Goal: Transaction & Acquisition: Download file/media

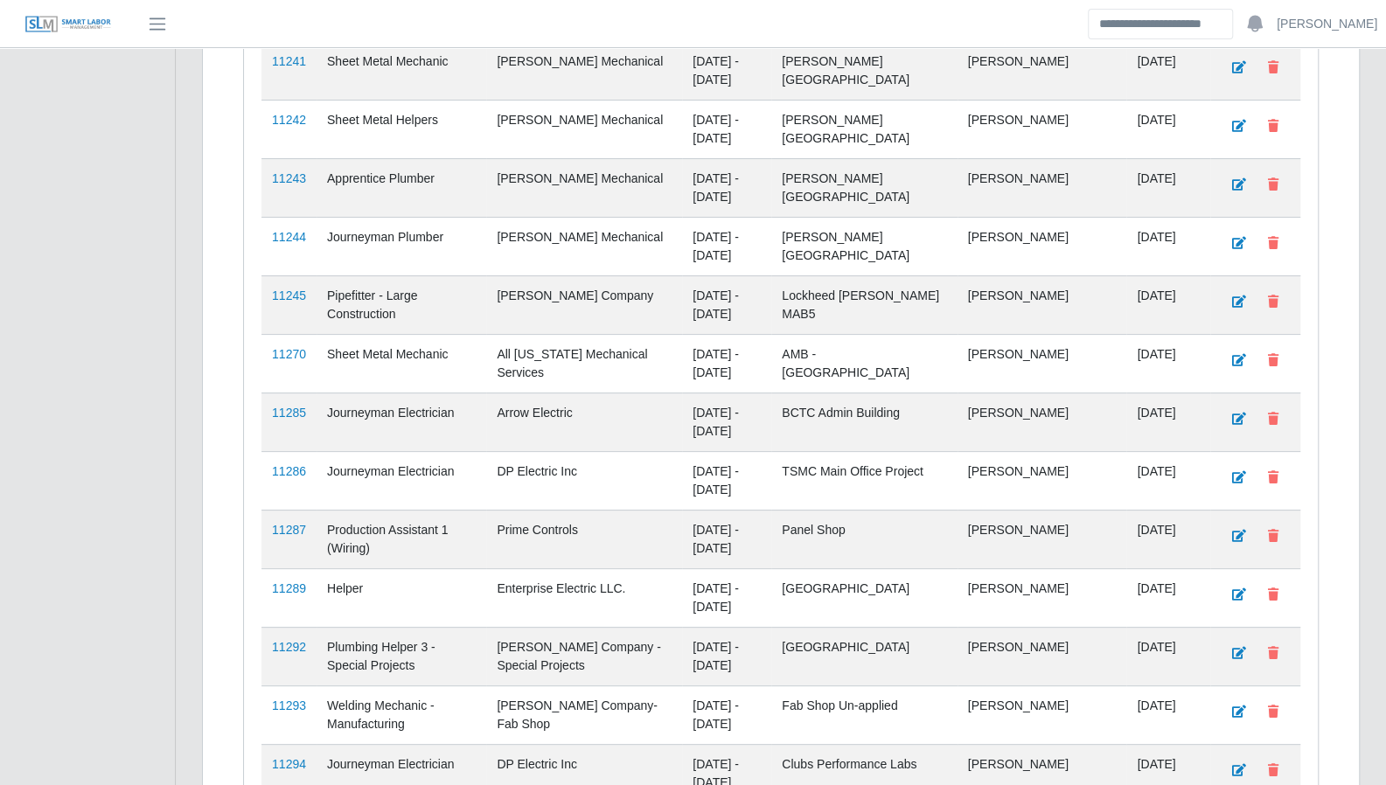
scroll to position [4332, 0]
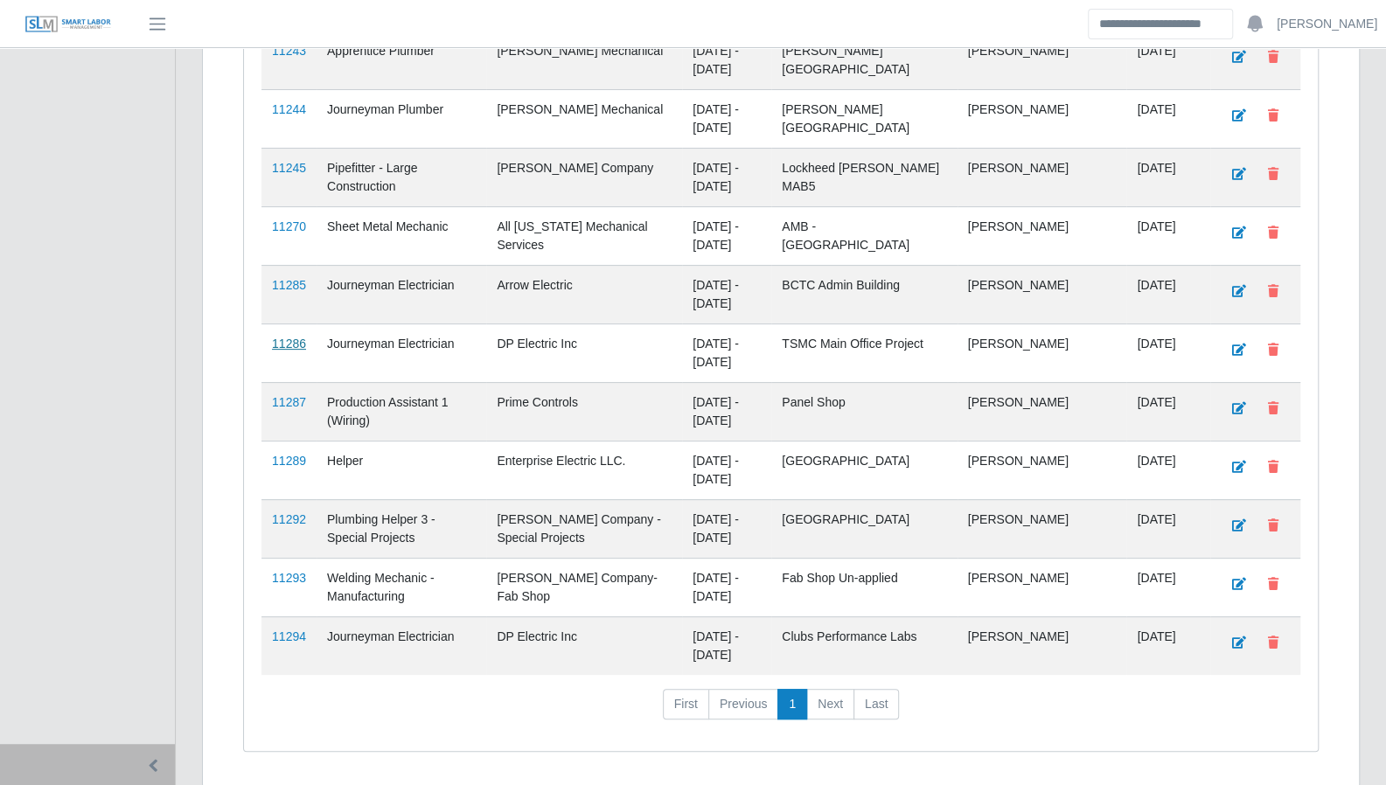
click at [278, 337] on link "11286" at bounding box center [289, 344] width 34 height 14
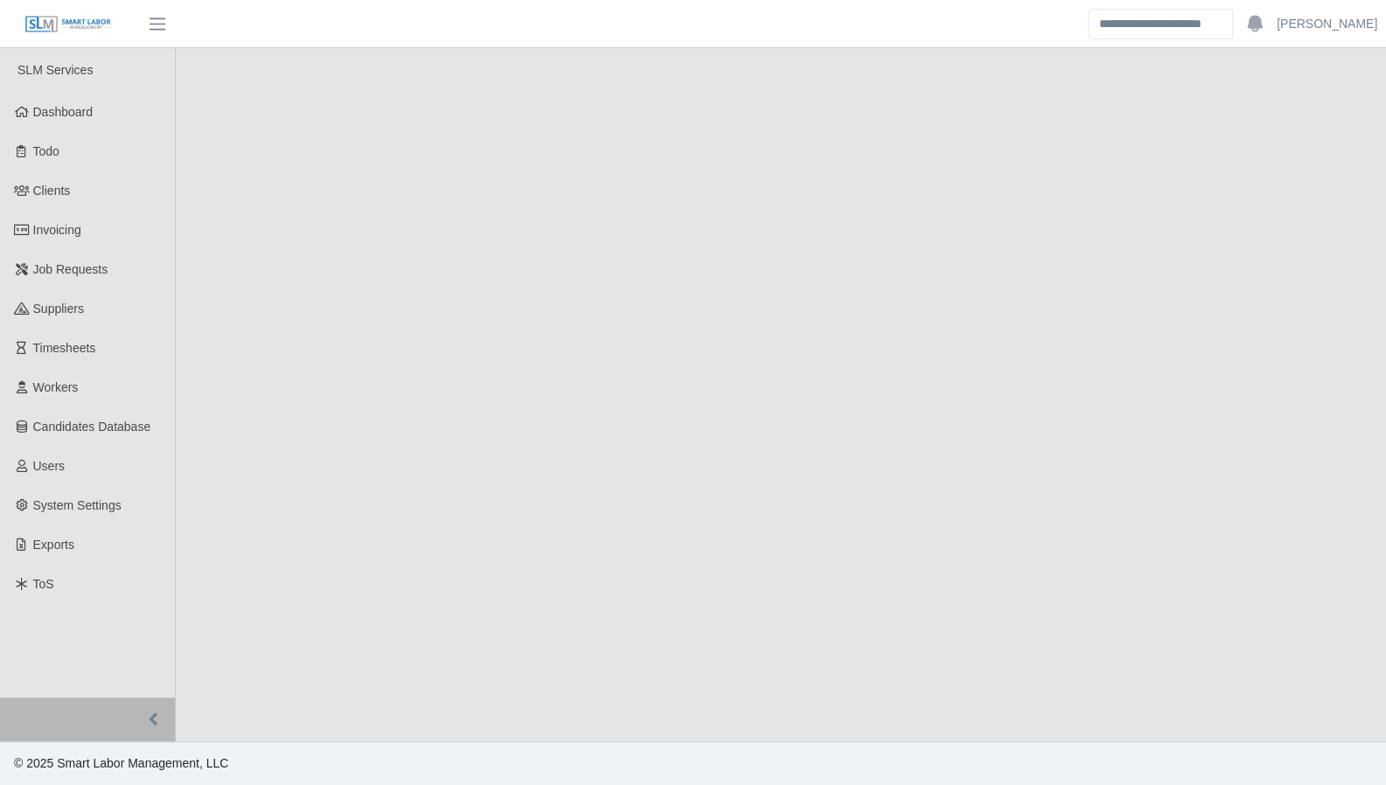
select select "****"
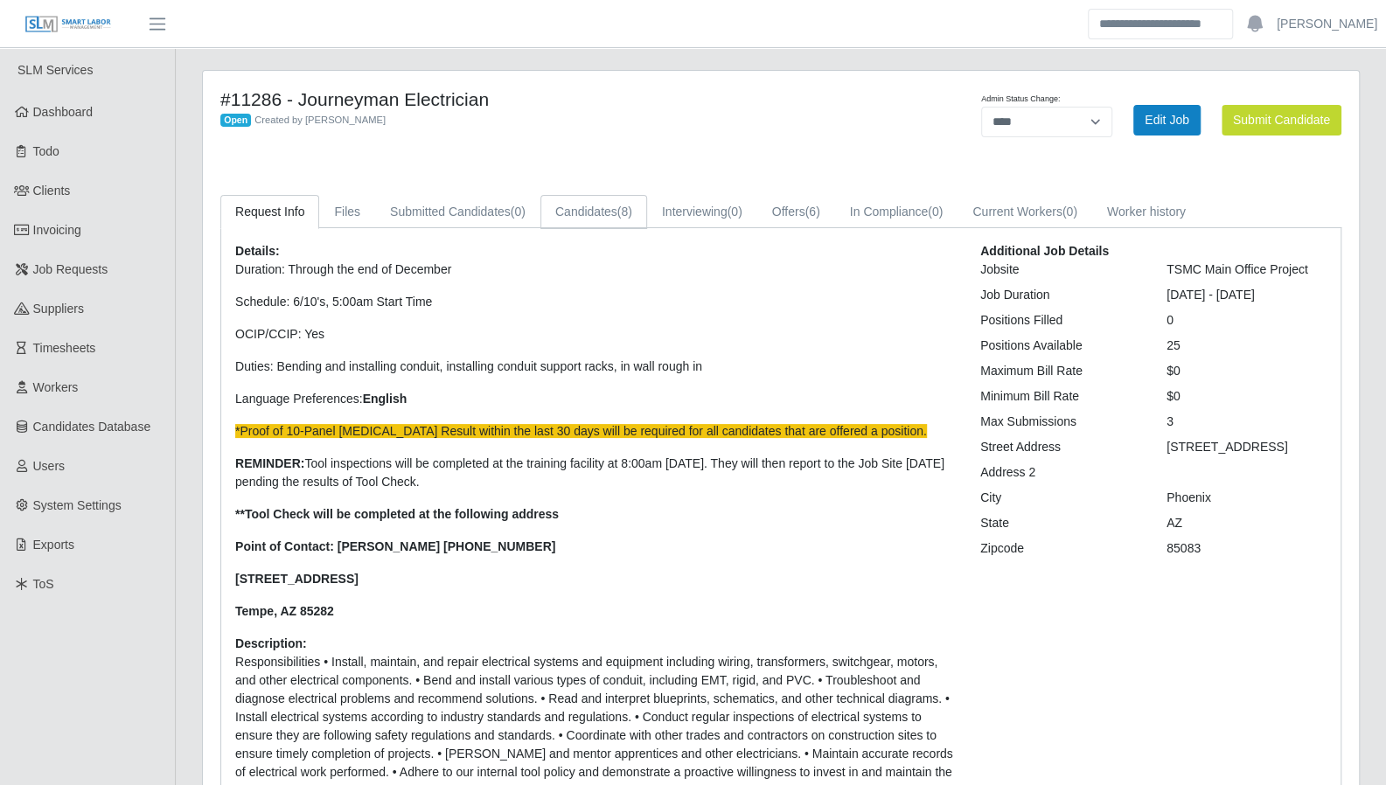
click at [606, 204] on link "Candidates (8)" at bounding box center [593, 212] width 107 height 34
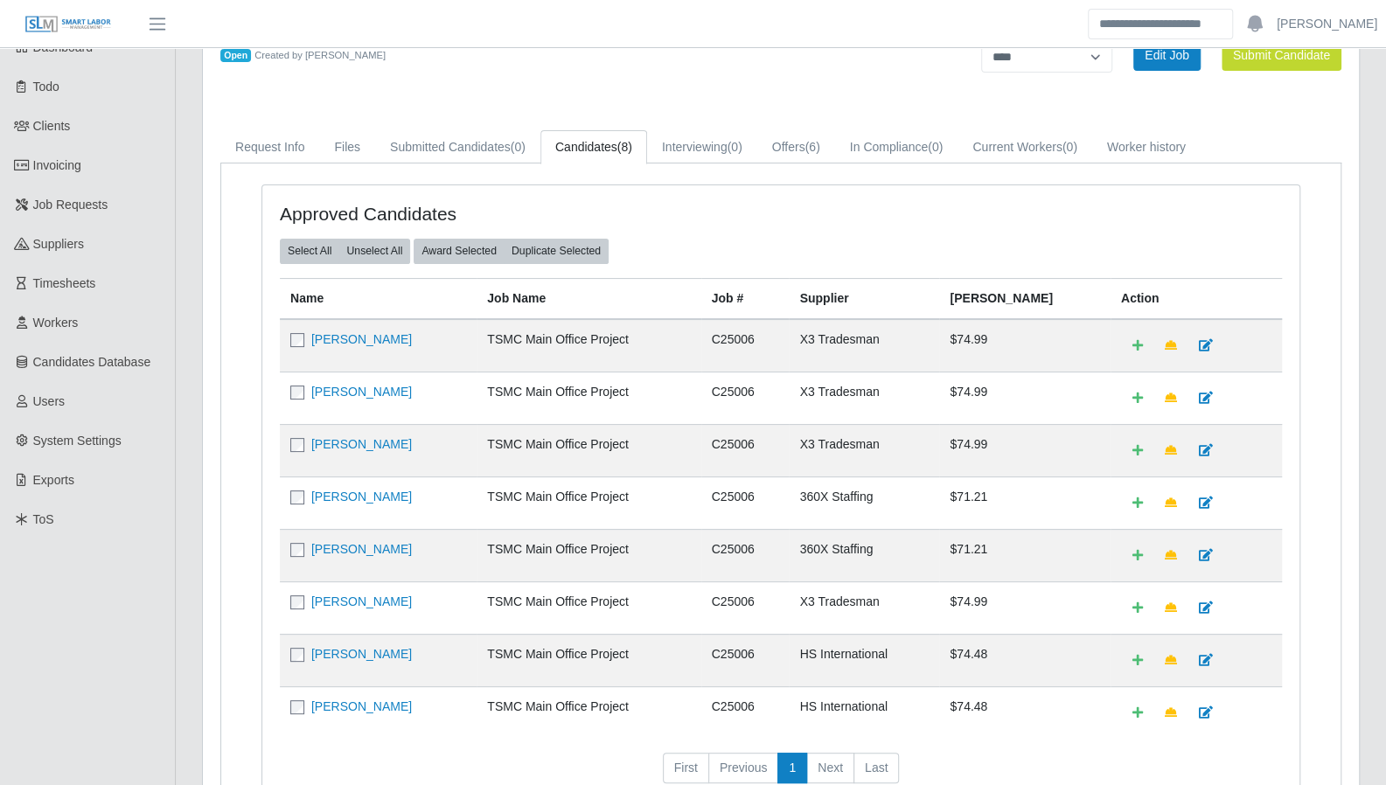
scroll to position [66, 0]
click at [347, 547] on link "[PERSON_NAME]" at bounding box center [361, 548] width 101 height 14
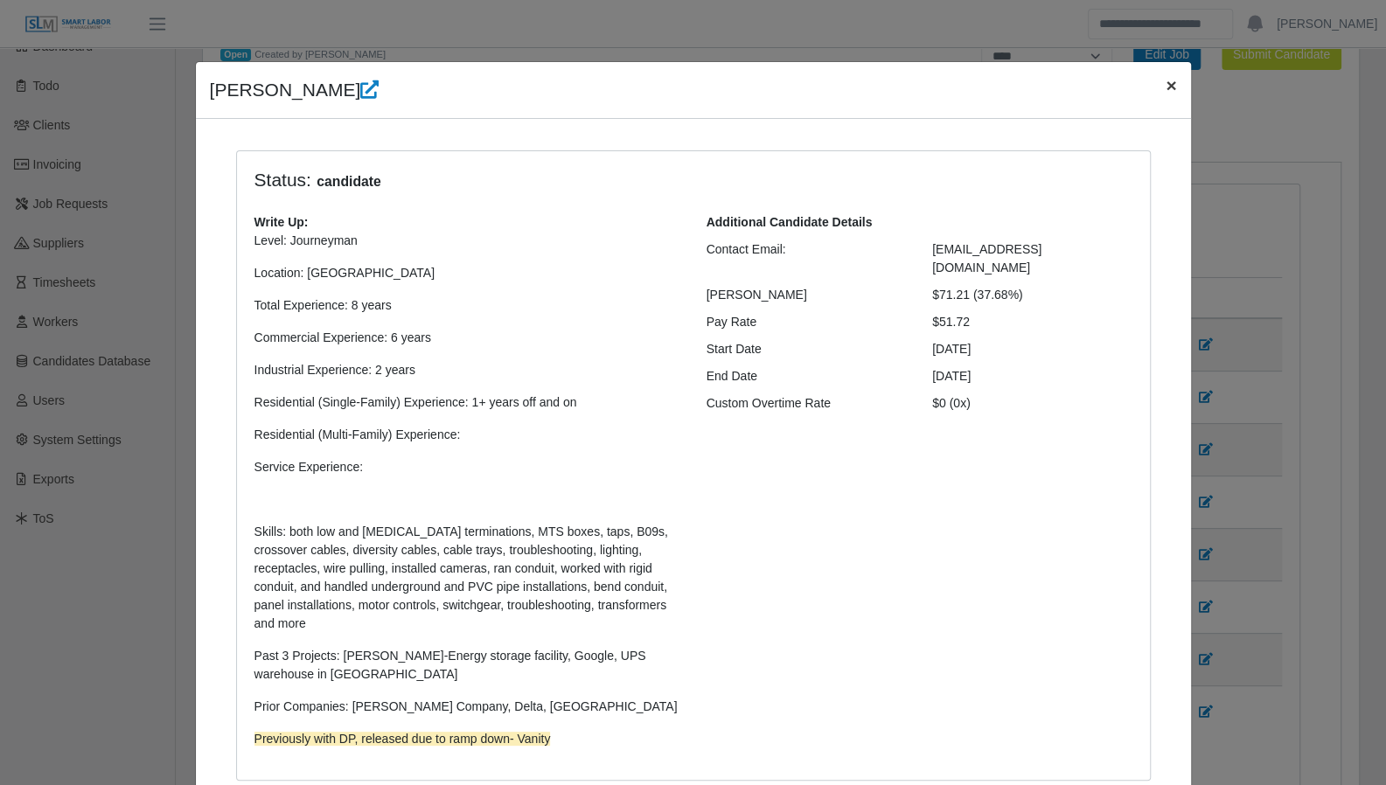
click at [1166, 85] on span "×" at bounding box center [1171, 85] width 10 height 20
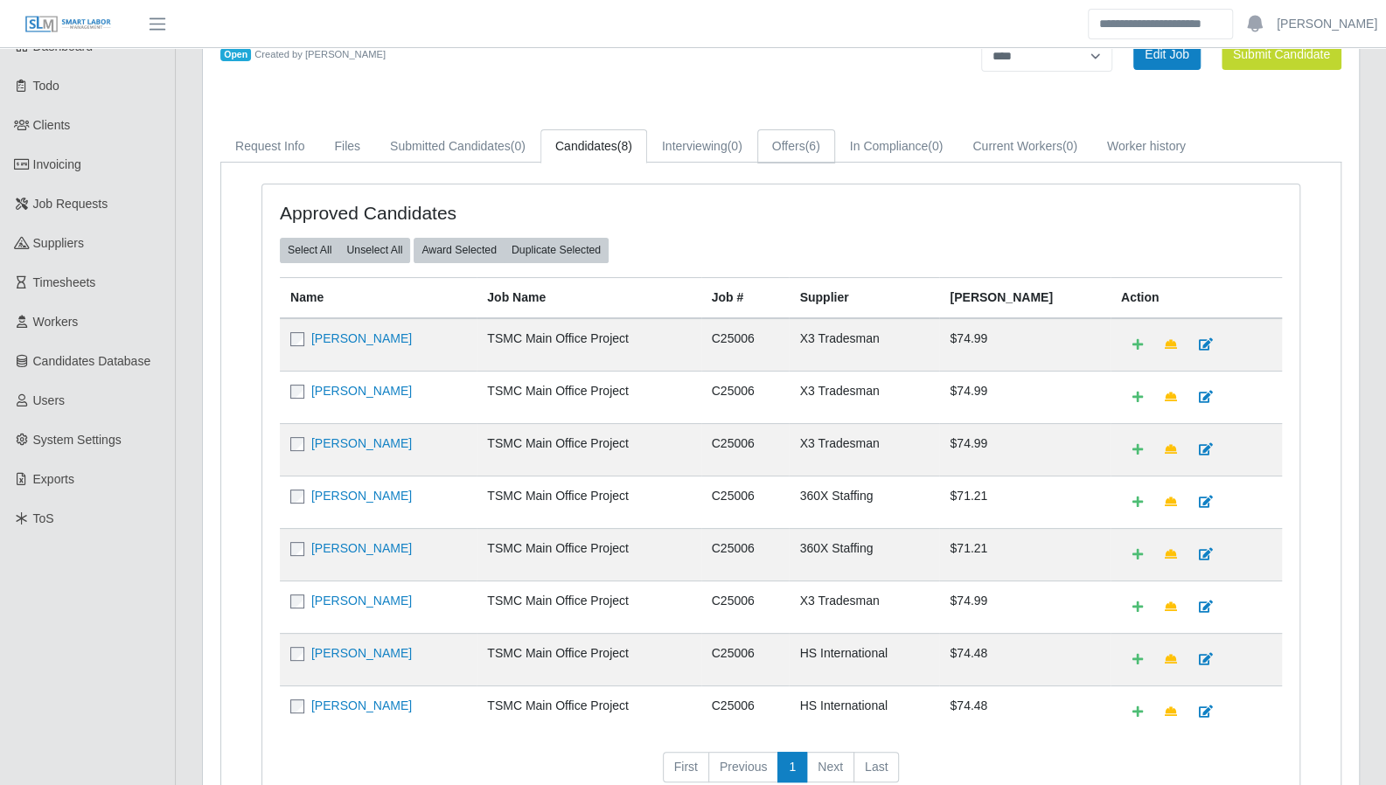
click at [808, 146] on span "(6)" at bounding box center [812, 146] width 15 height 14
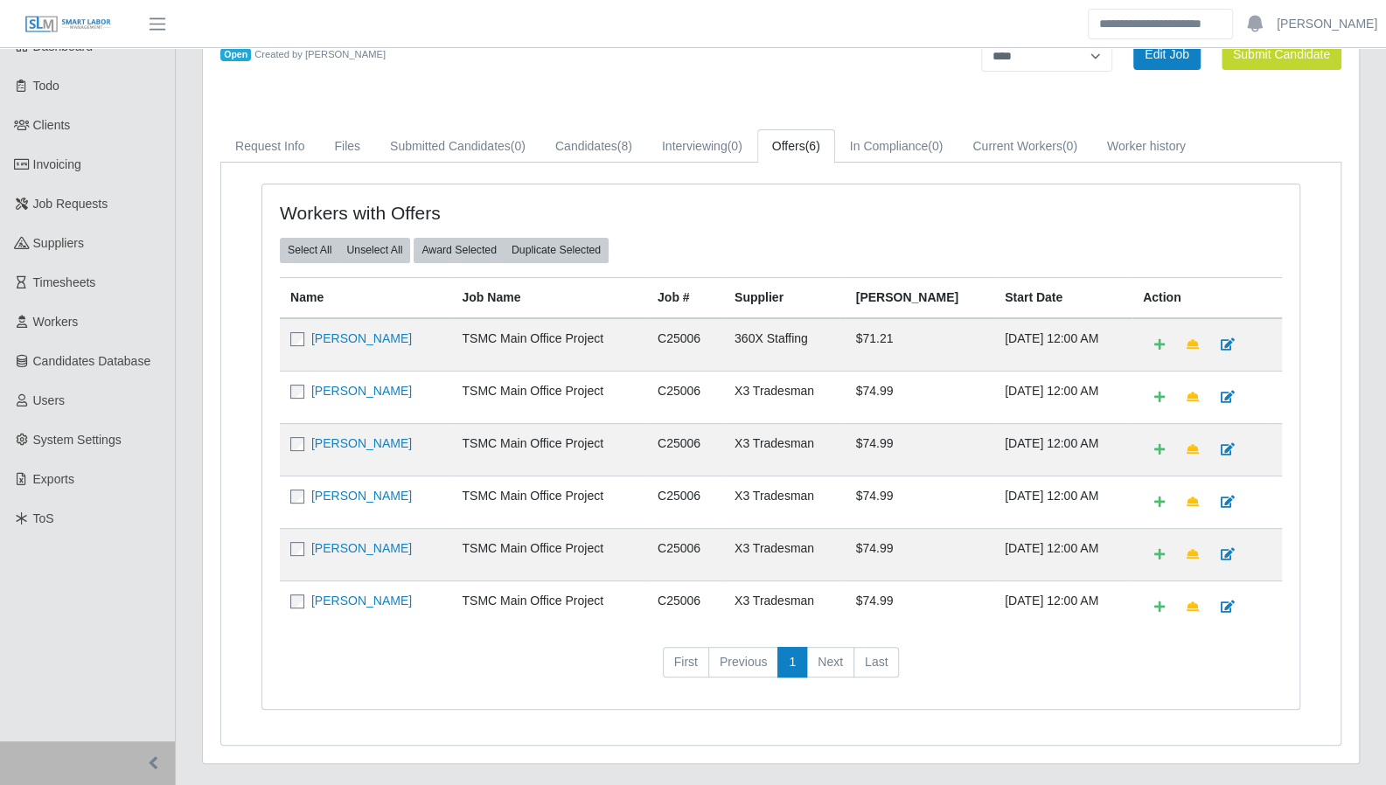
click at [1299, 473] on div "Workers with Offers Select All Unselect All Award Selected Duplicate Selected N…" at bounding box center [780, 447] width 1037 height 525
click at [255, 140] on link "Request Info" at bounding box center [269, 146] width 99 height 34
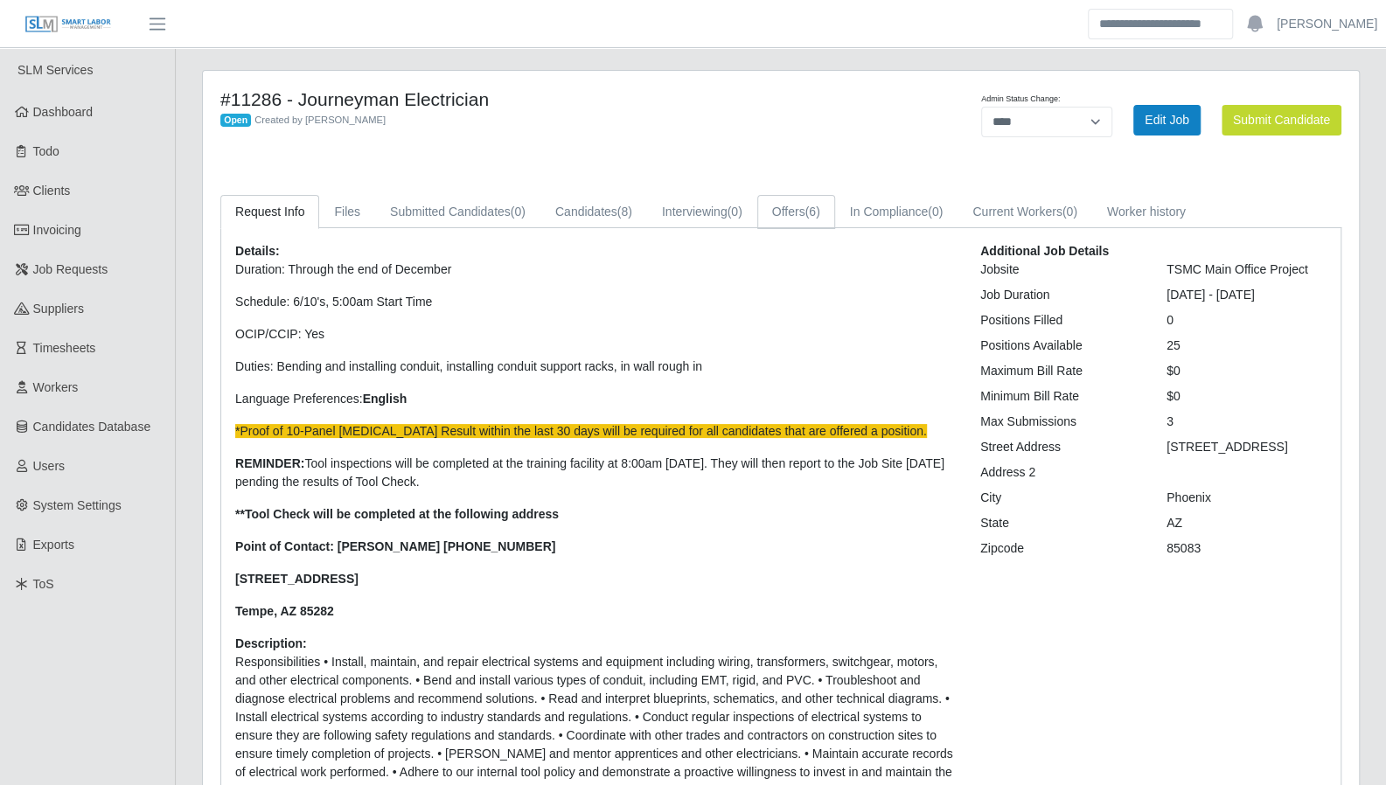
click at [806, 211] on span "(6)" at bounding box center [812, 212] width 15 height 14
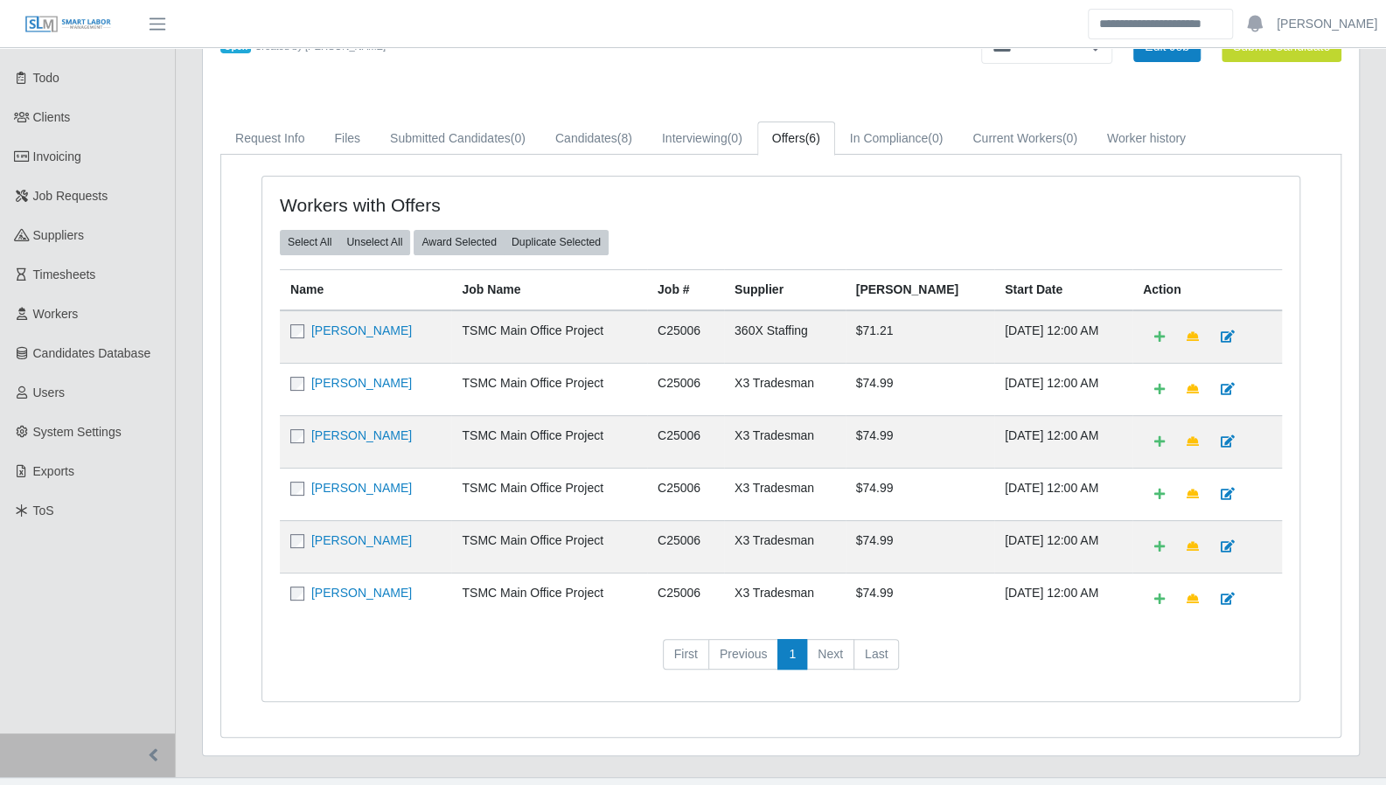
scroll to position [78, 0]
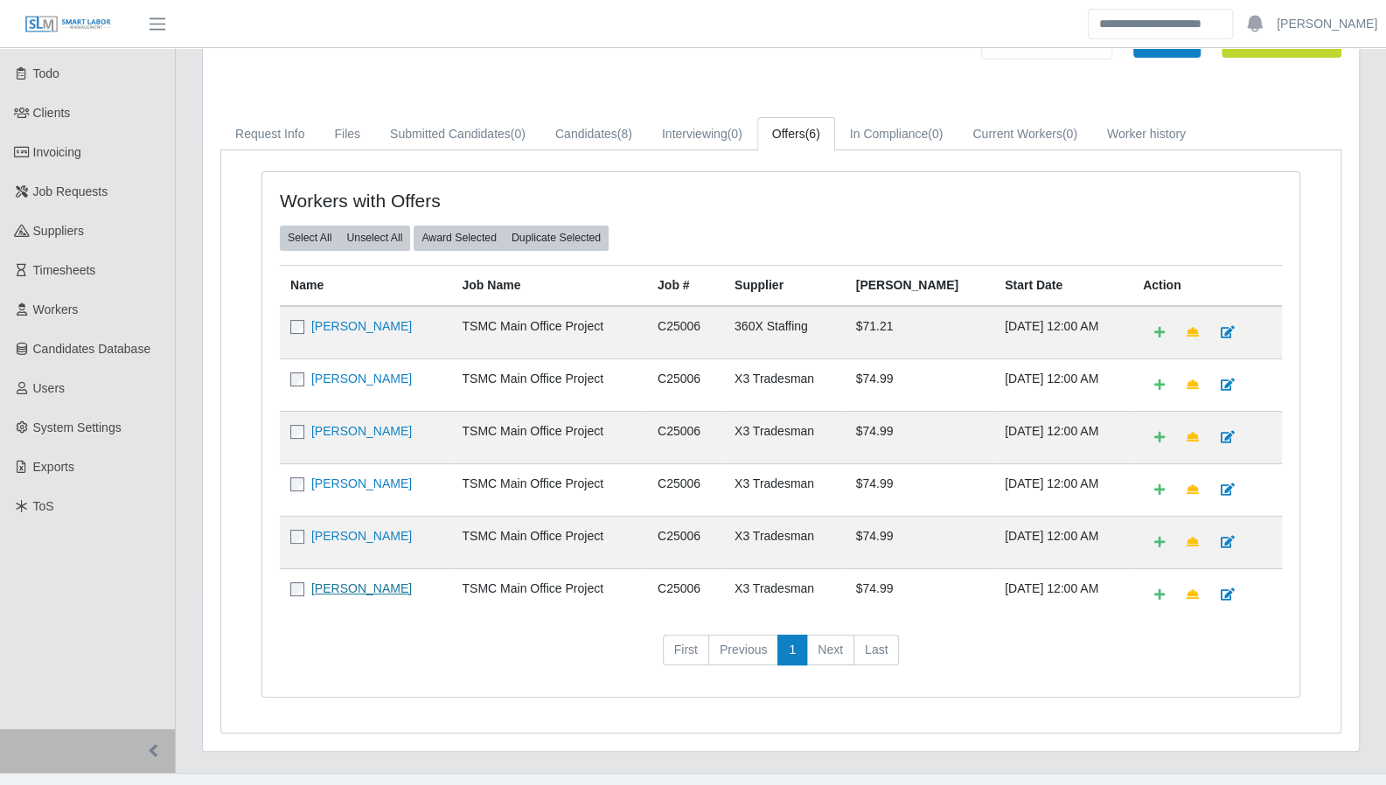
click at [367, 582] on link "Adrian Gomez" at bounding box center [361, 589] width 101 height 14
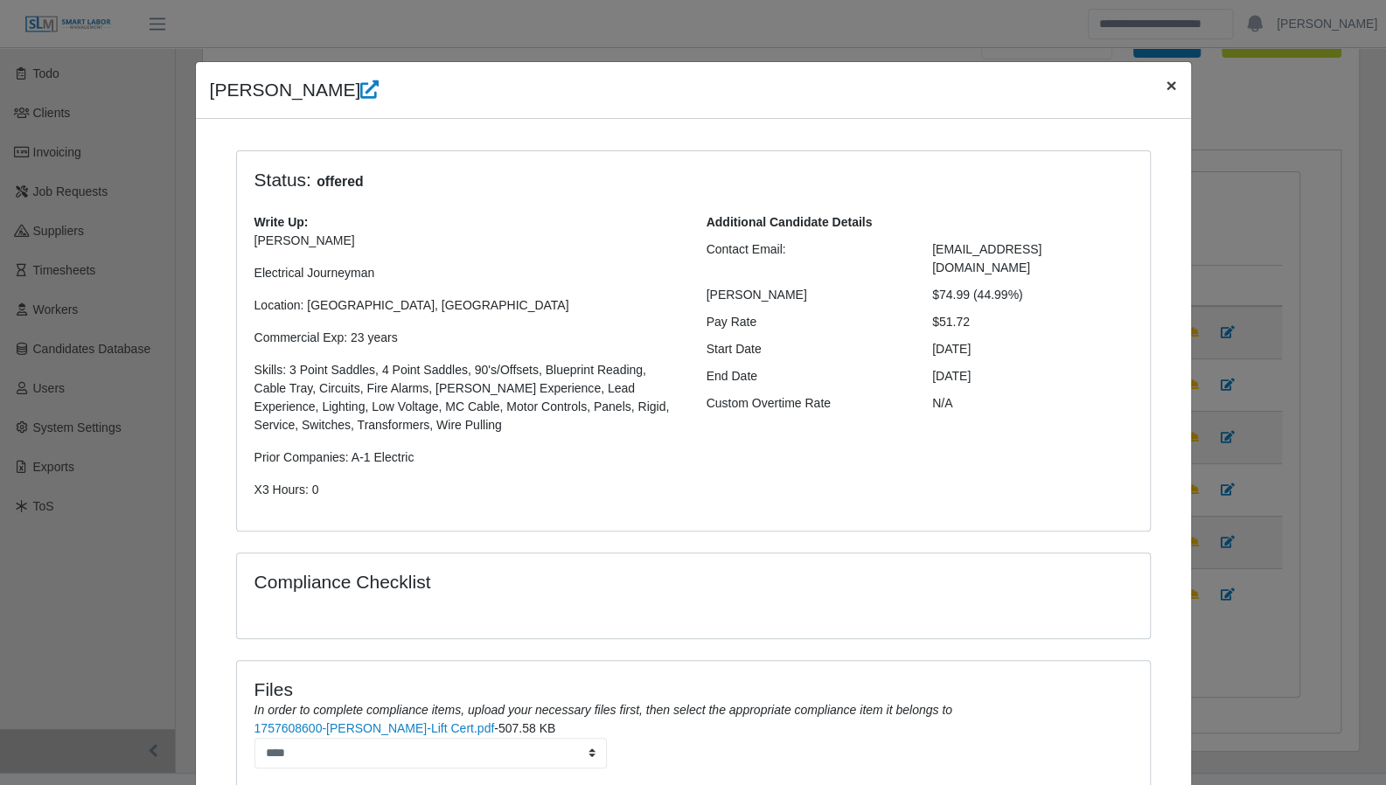
click at [1154, 96] on button "×" at bounding box center [1171, 85] width 38 height 46
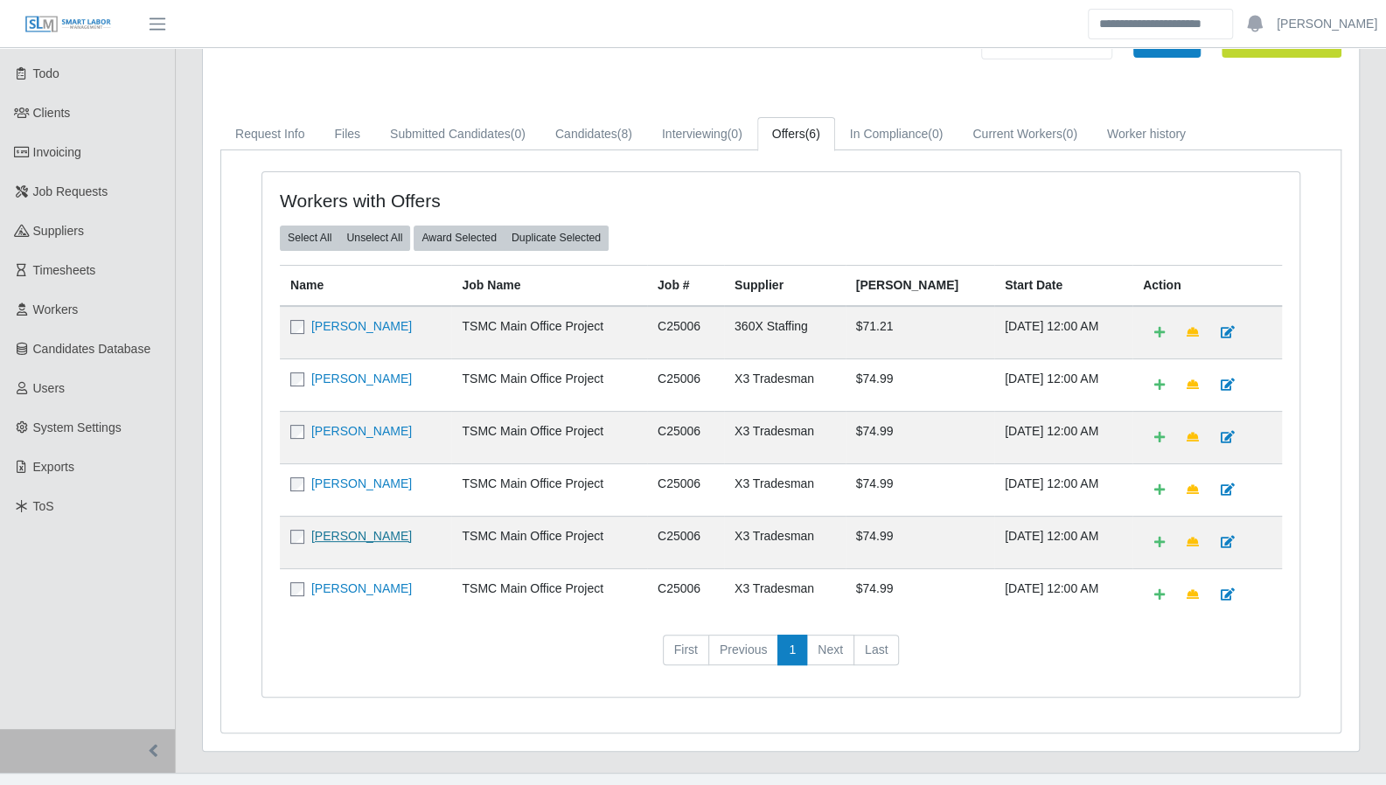
click at [377, 531] on link "Anthony Hayes" at bounding box center [361, 536] width 101 height 14
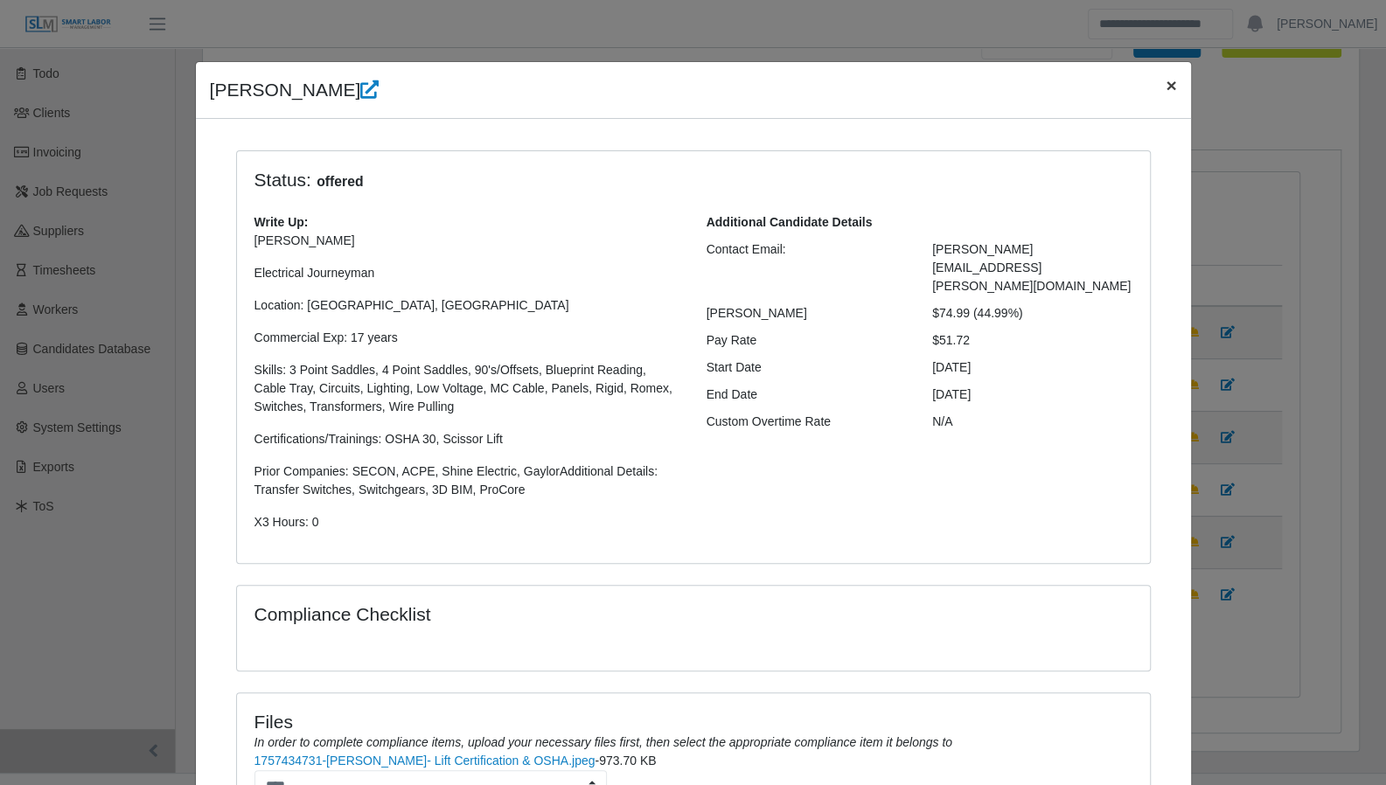
click at [1166, 82] on span "×" at bounding box center [1171, 85] width 10 height 20
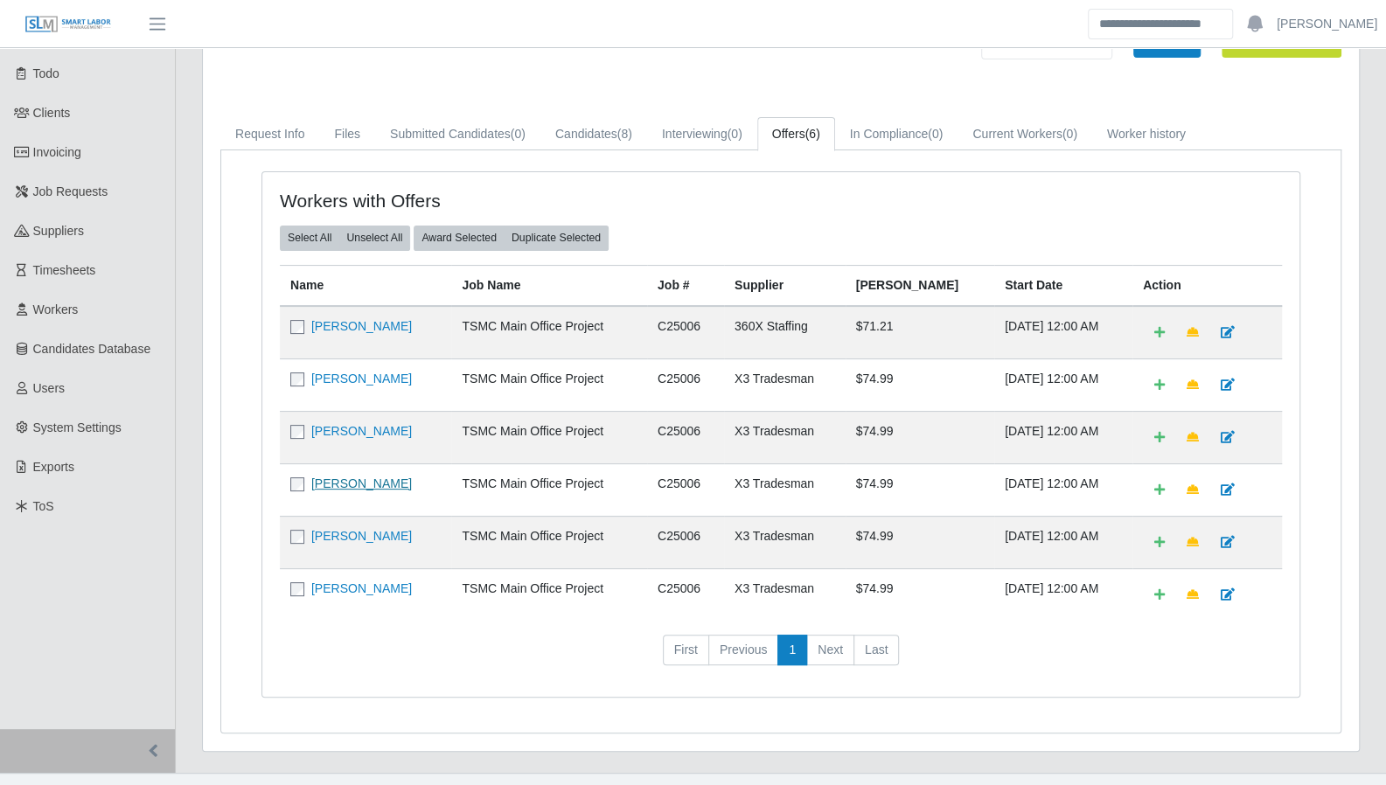
click at [348, 477] on link "Neal Miller" at bounding box center [361, 484] width 101 height 14
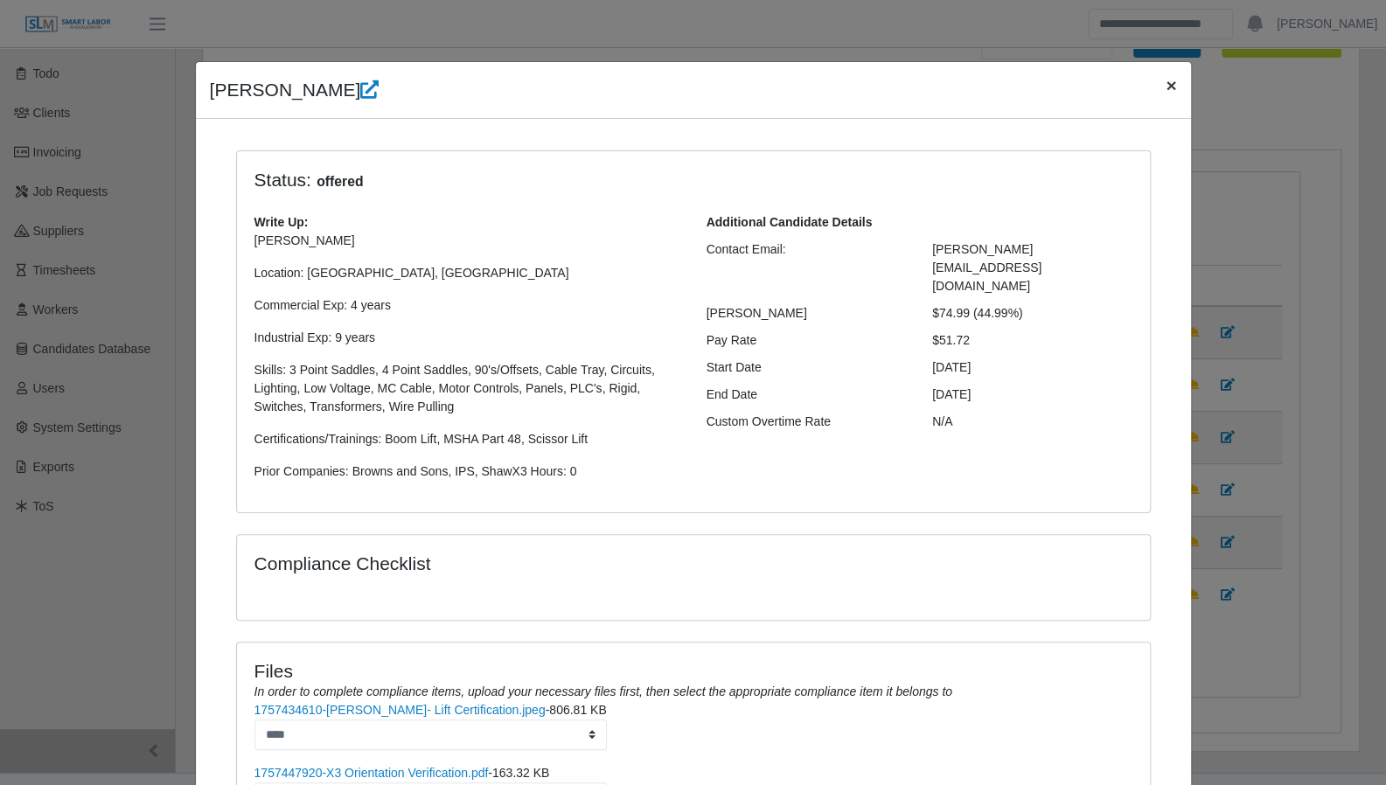
click at [1170, 86] on button "×" at bounding box center [1171, 85] width 38 height 46
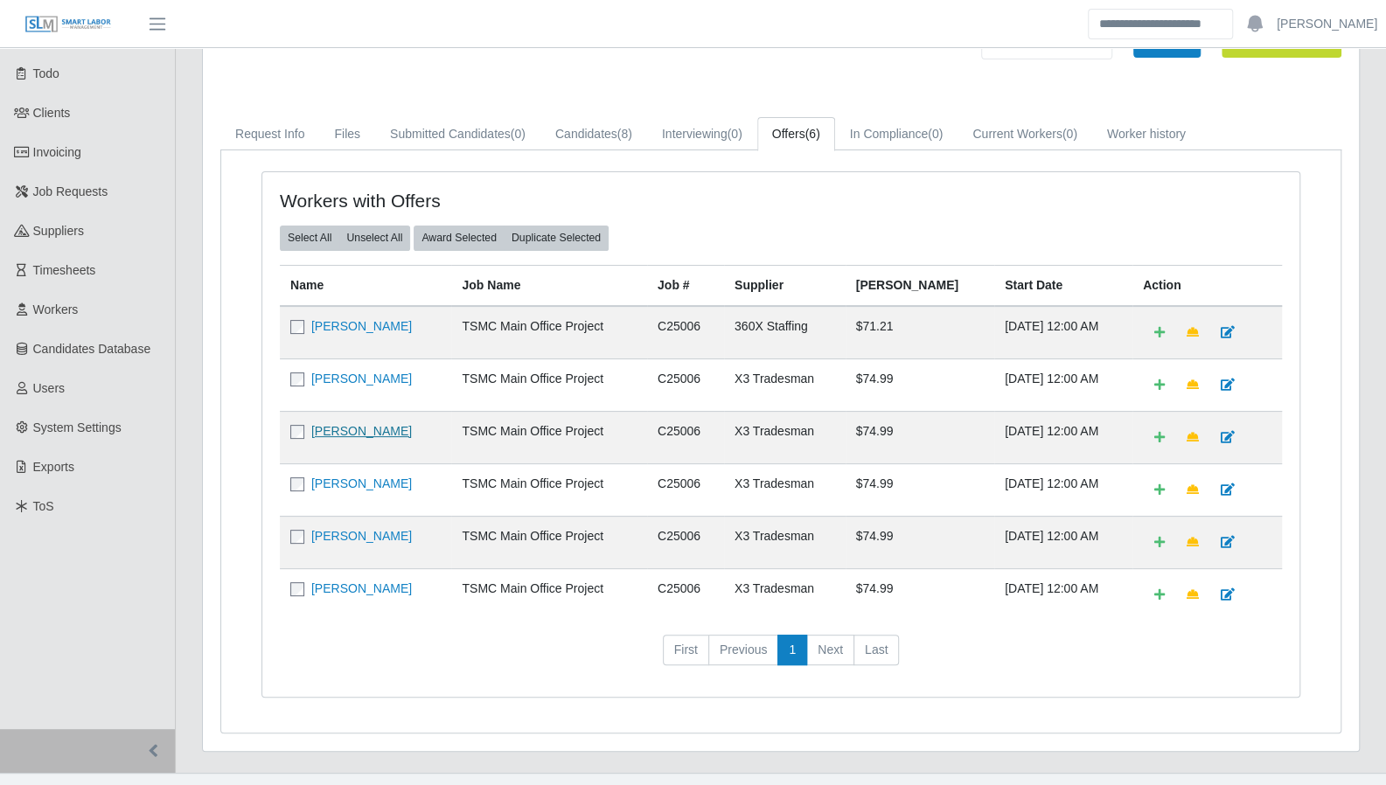
click at [347, 430] on link "Assenet Vasquez" at bounding box center [361, 431] width 101 height 14
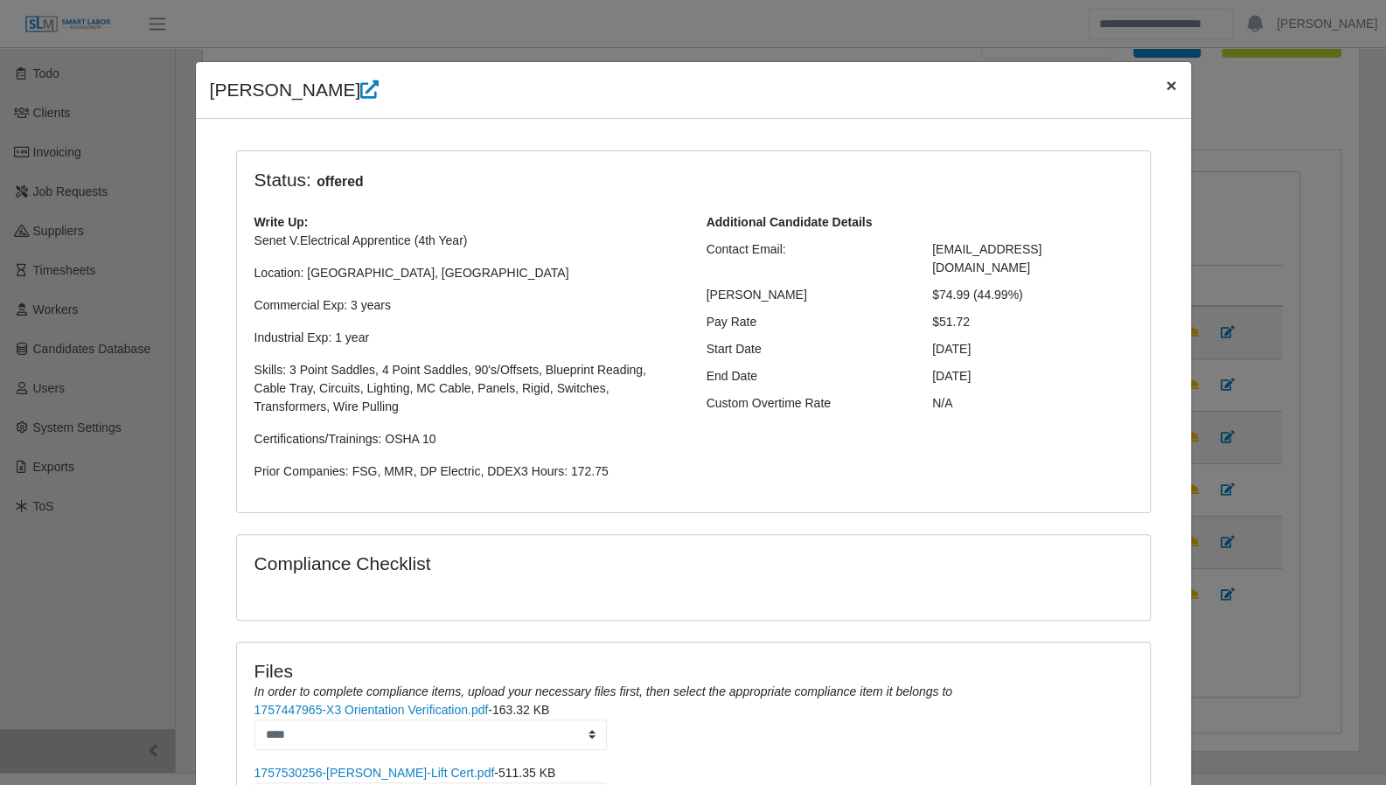
click at [1166, 83] on span "×" at bounding box center [1171, 85] width 10 height 20
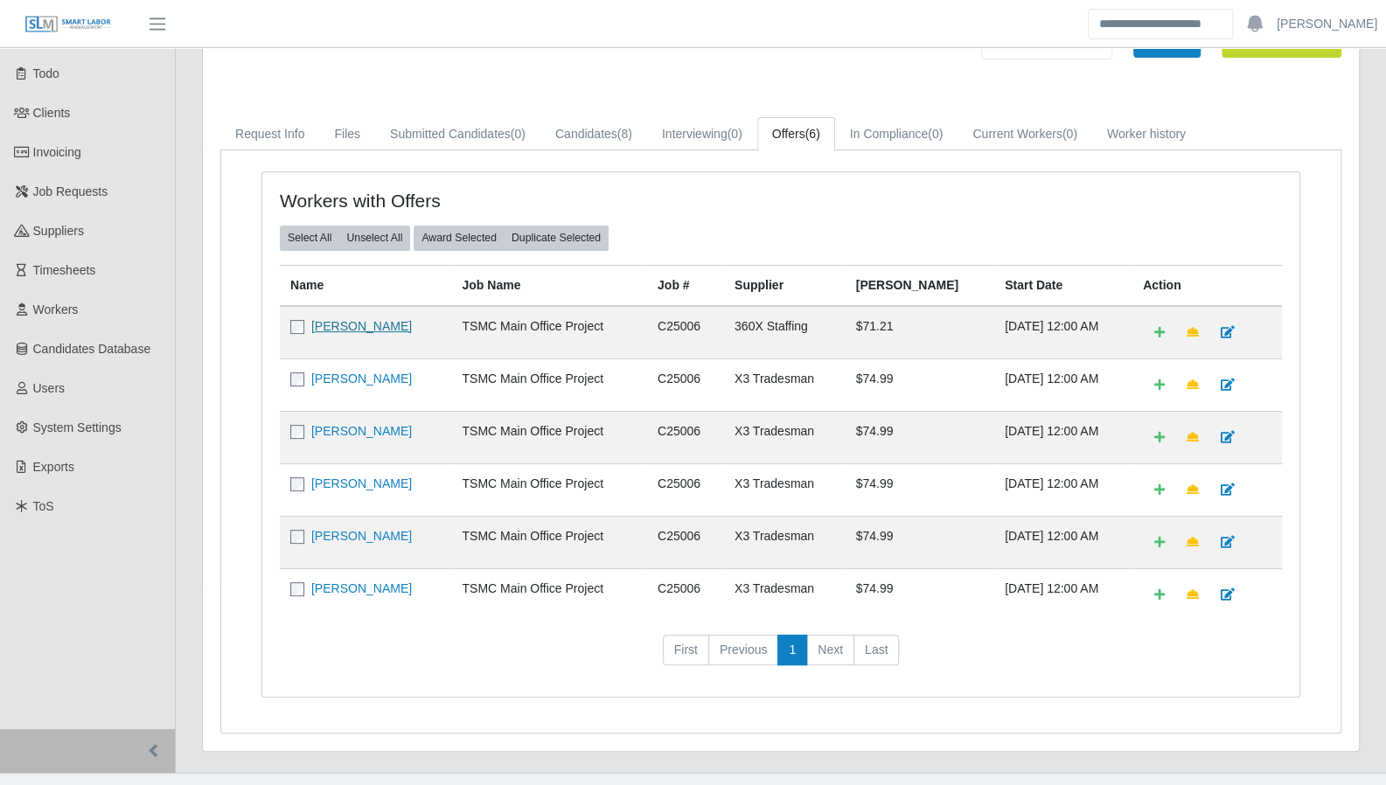
click at [352, 319] on link "James Weitman" at bounding box center [361, 326] width 101 height 14
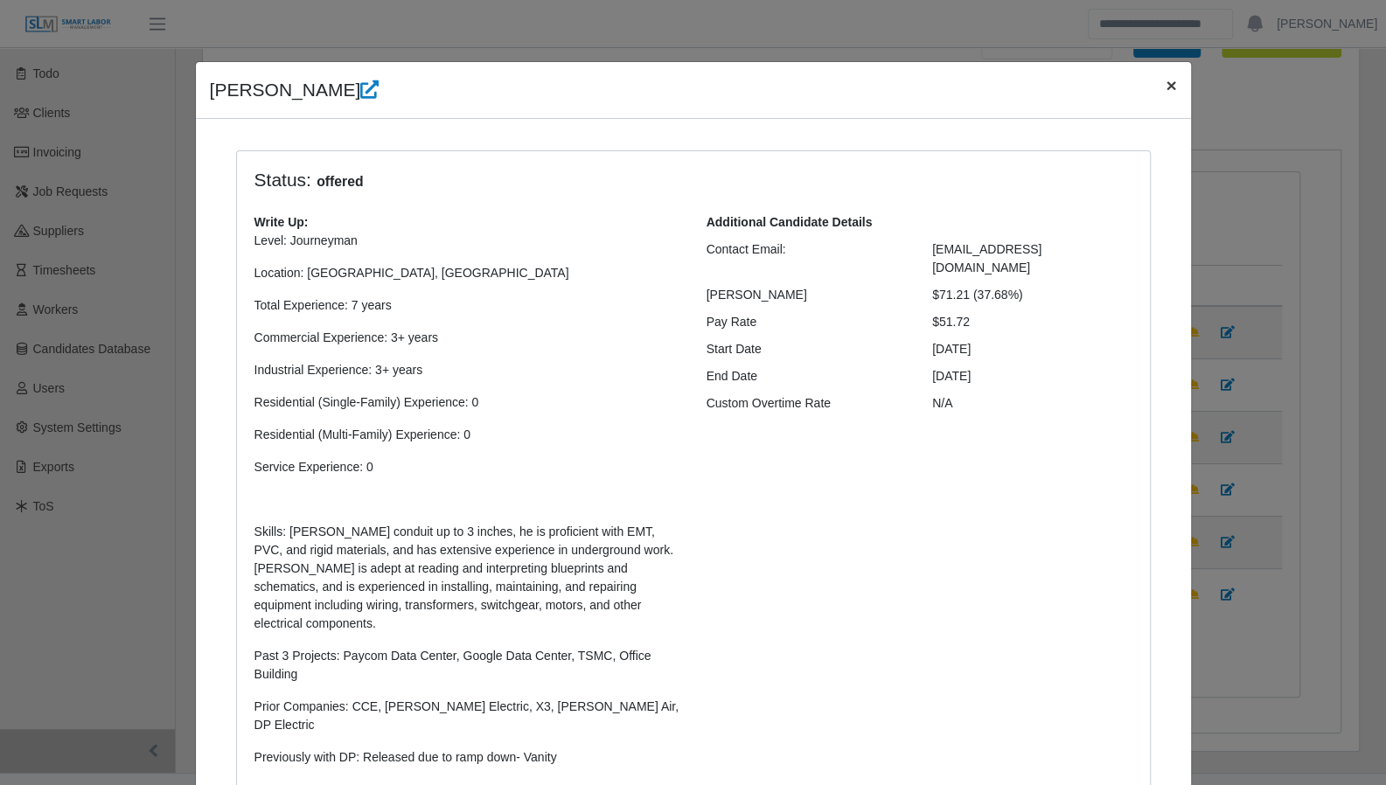
click at [1167, 85] on span "×" at bounding box center [1171, 85] width 10 height 20
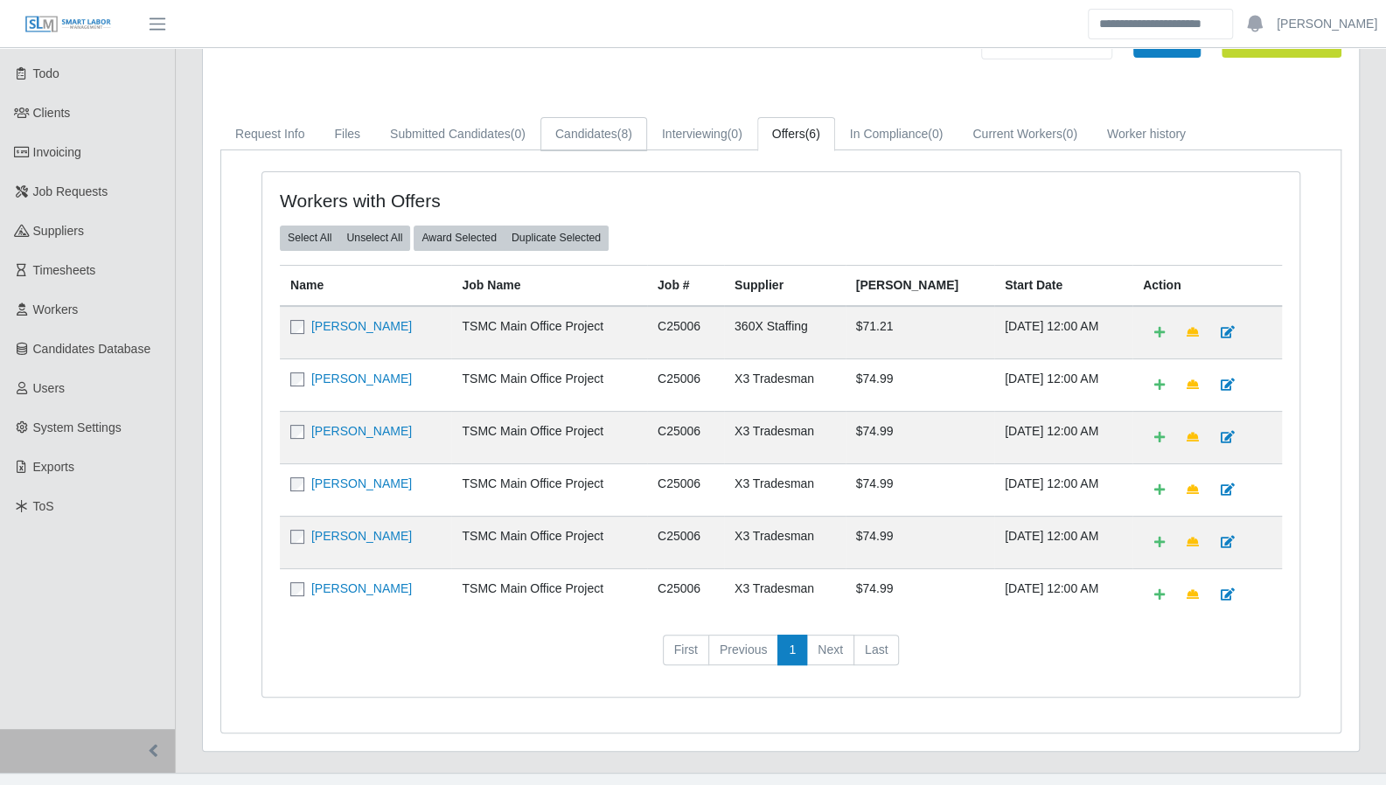
click at [597, 122] on link "Candidates (8)" at bounding box center [593, 134] width 107 height 34
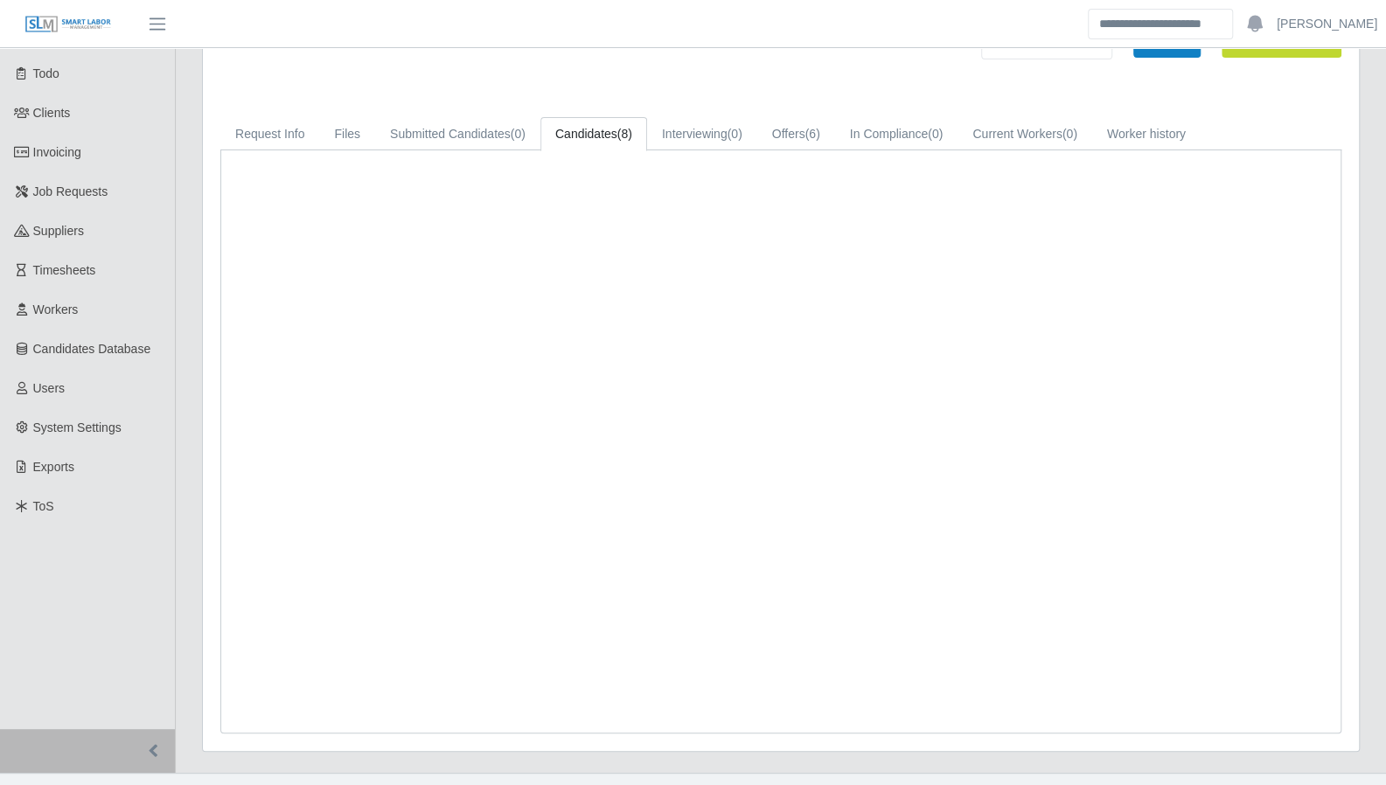
scroll to position [181, 0]
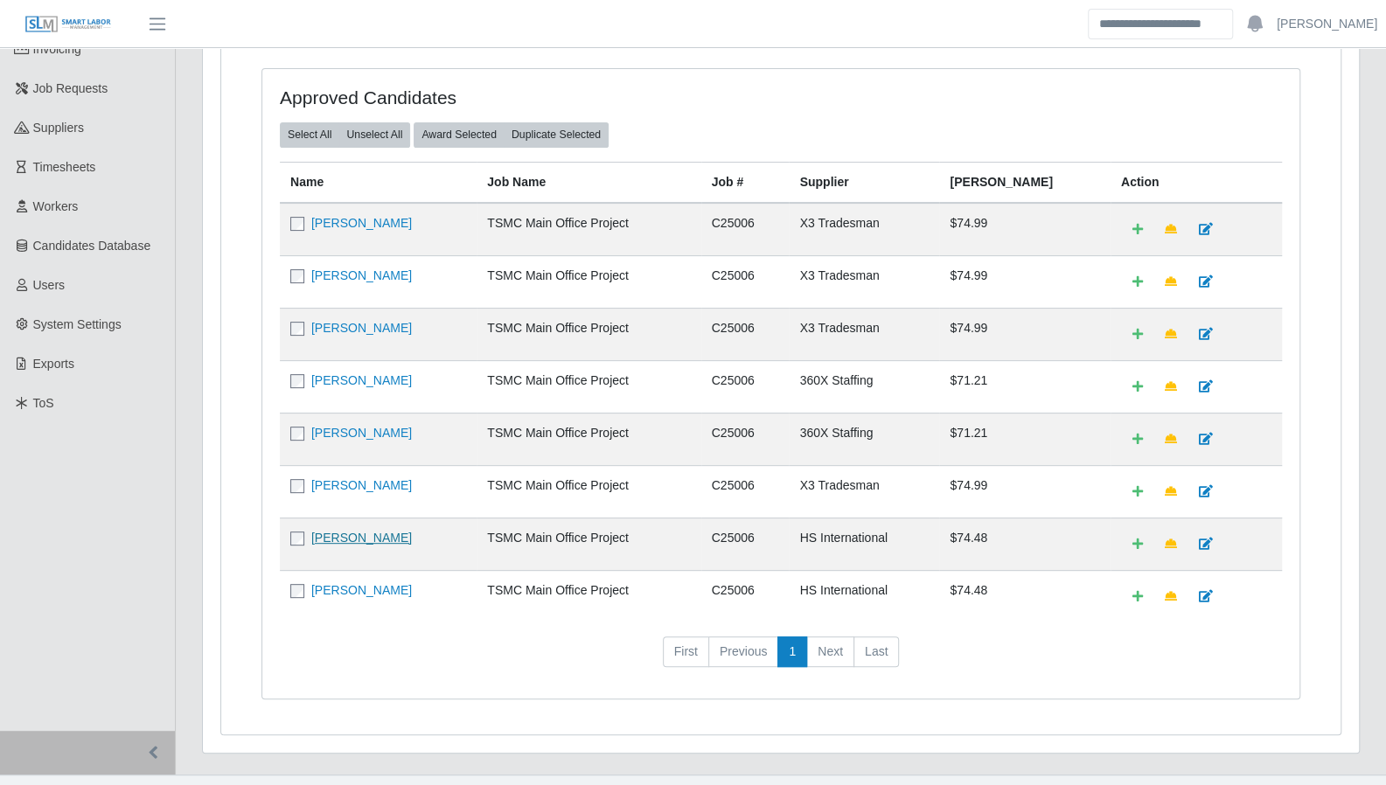
click at [333, 533] on link "Jaciel Ortiz" at bounding box center [361, 538] width 101 height 14
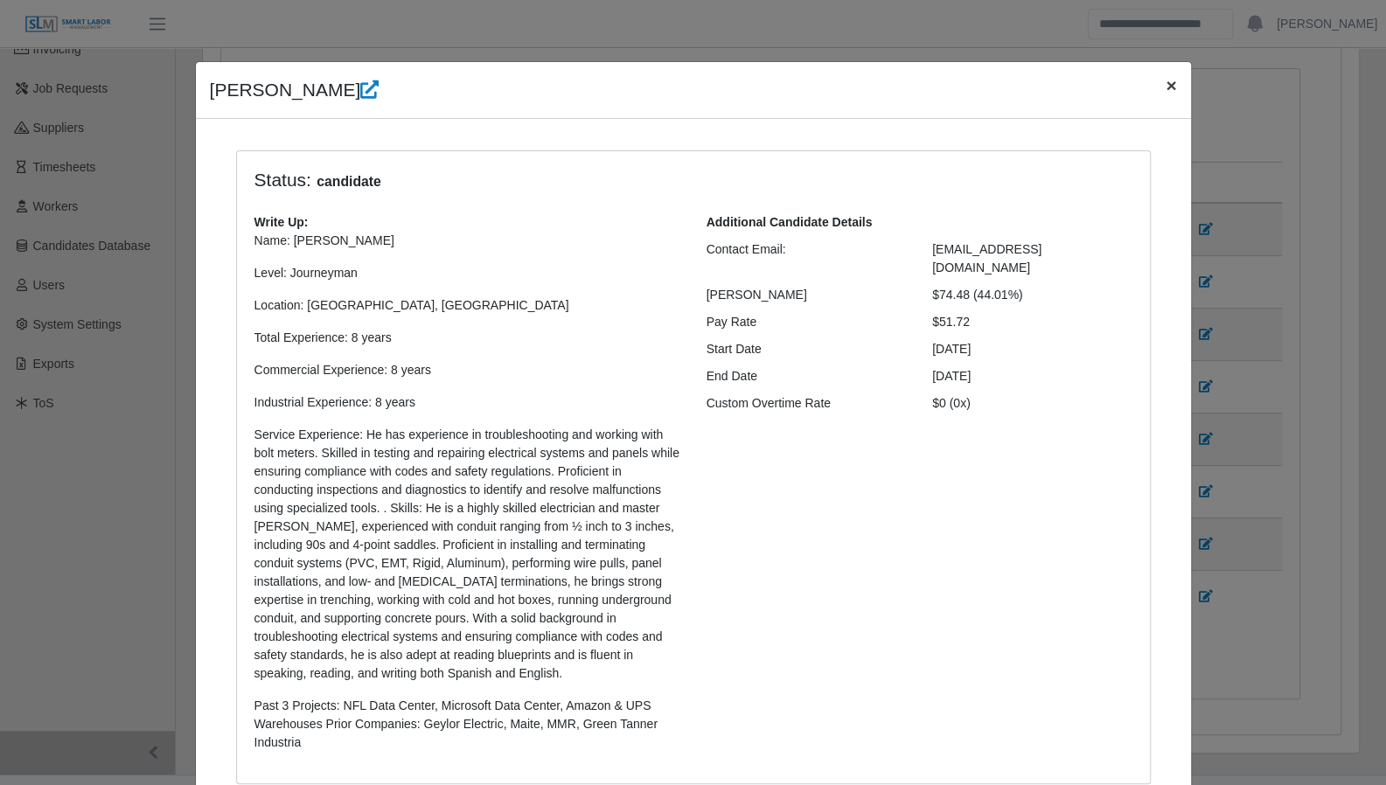
click at [1166, 88] on span "×" at bounding box center [1171, 85] width 10 height 20
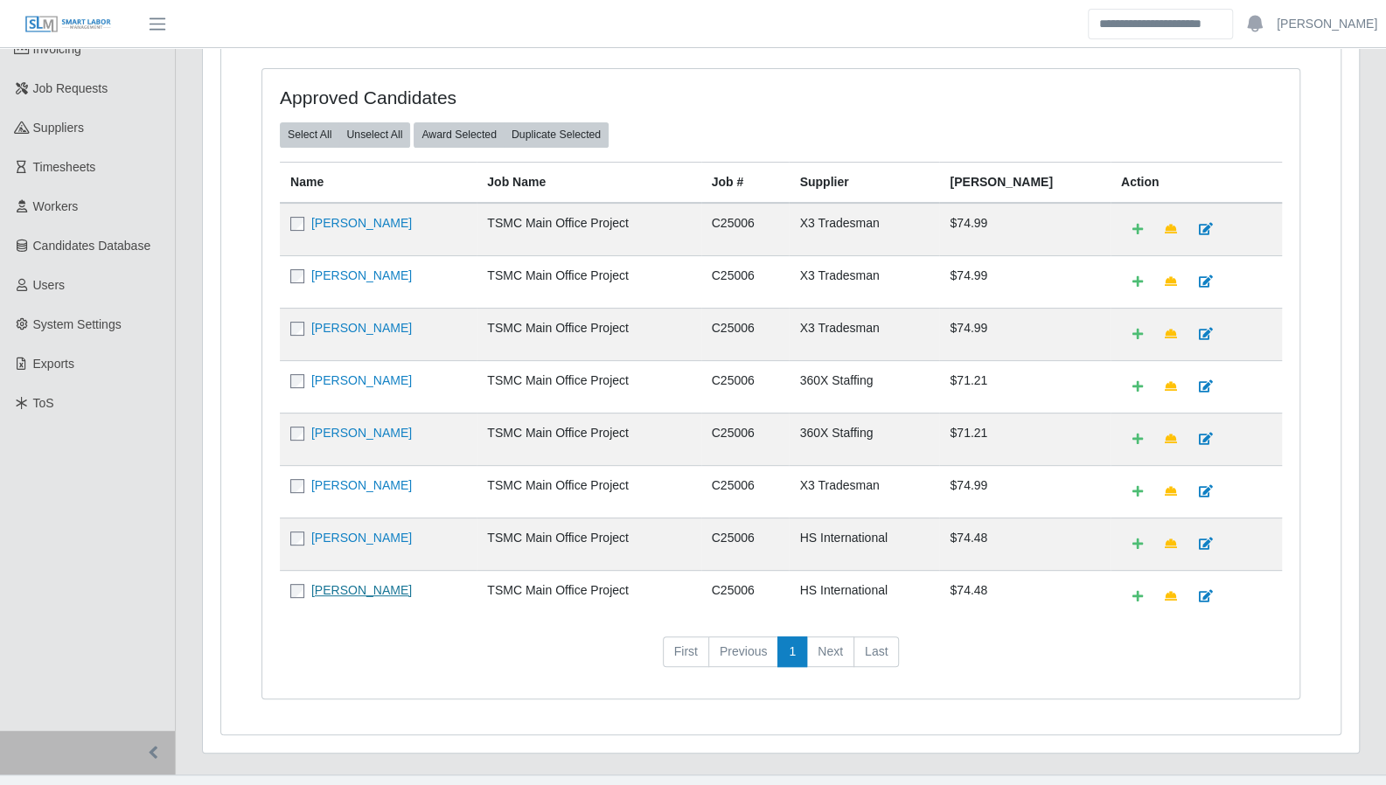
click at [327, 586] on link "John Manh" at bounding box center [361, 590] width 101 height 14
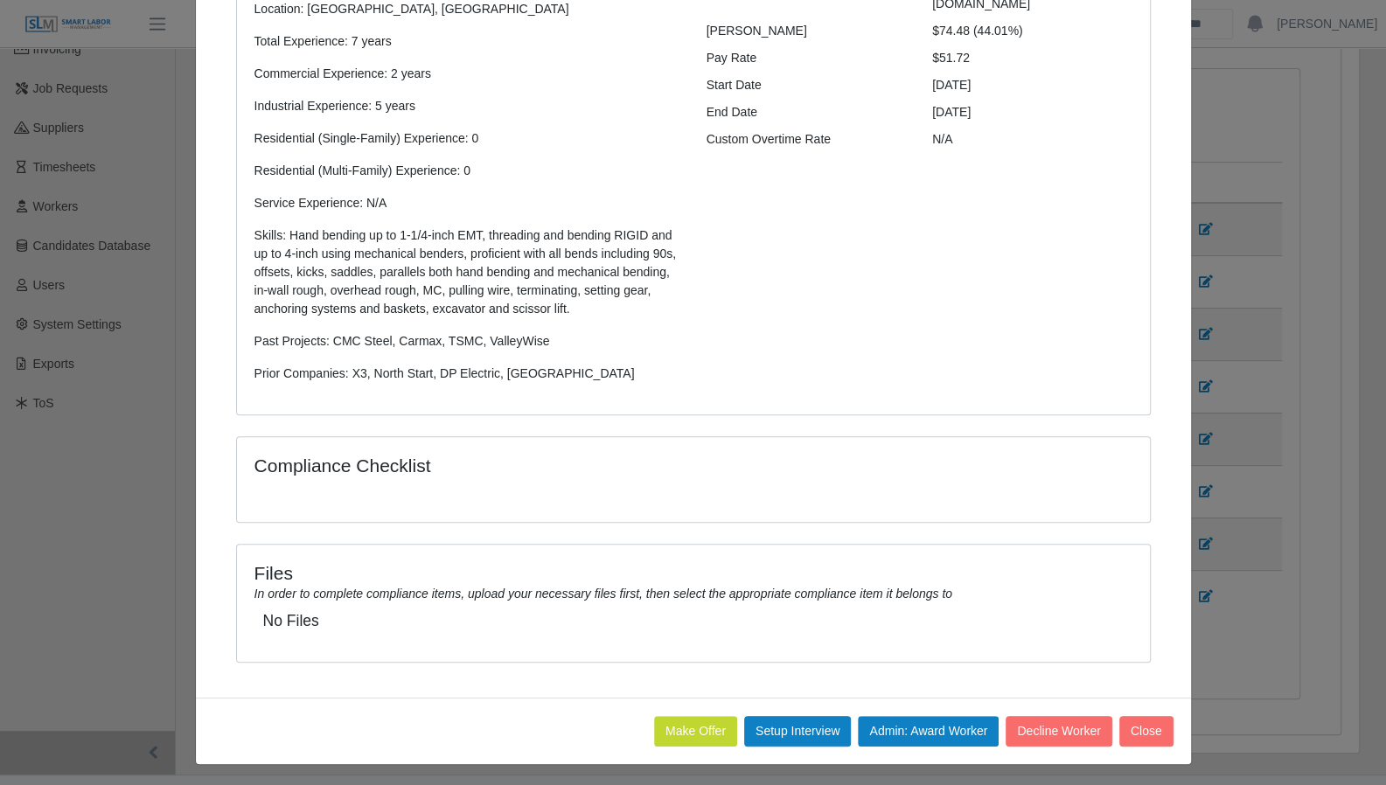
scroll to position [0, 0]
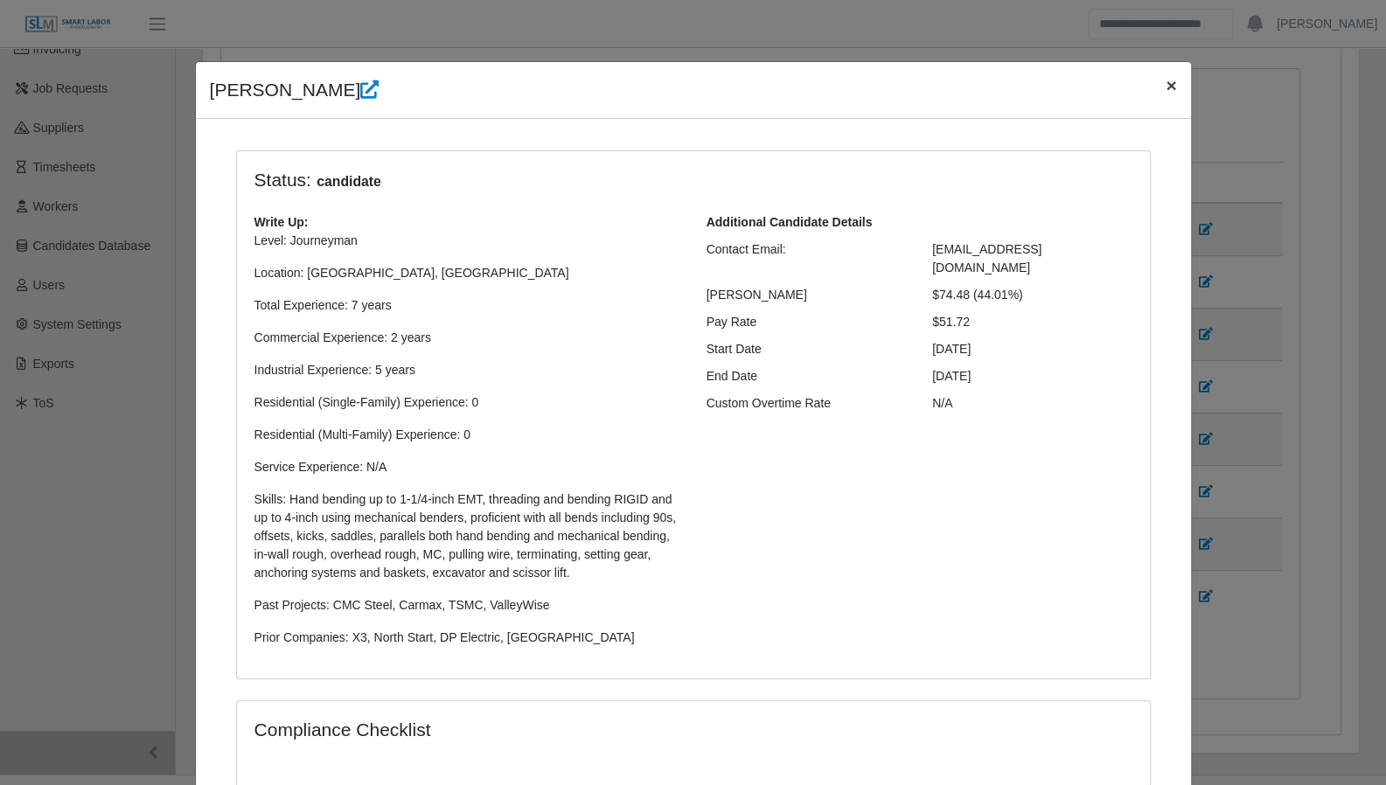
click at [1166, 82] on span "×" at bounding box center [1171, 85] width 10 height 20
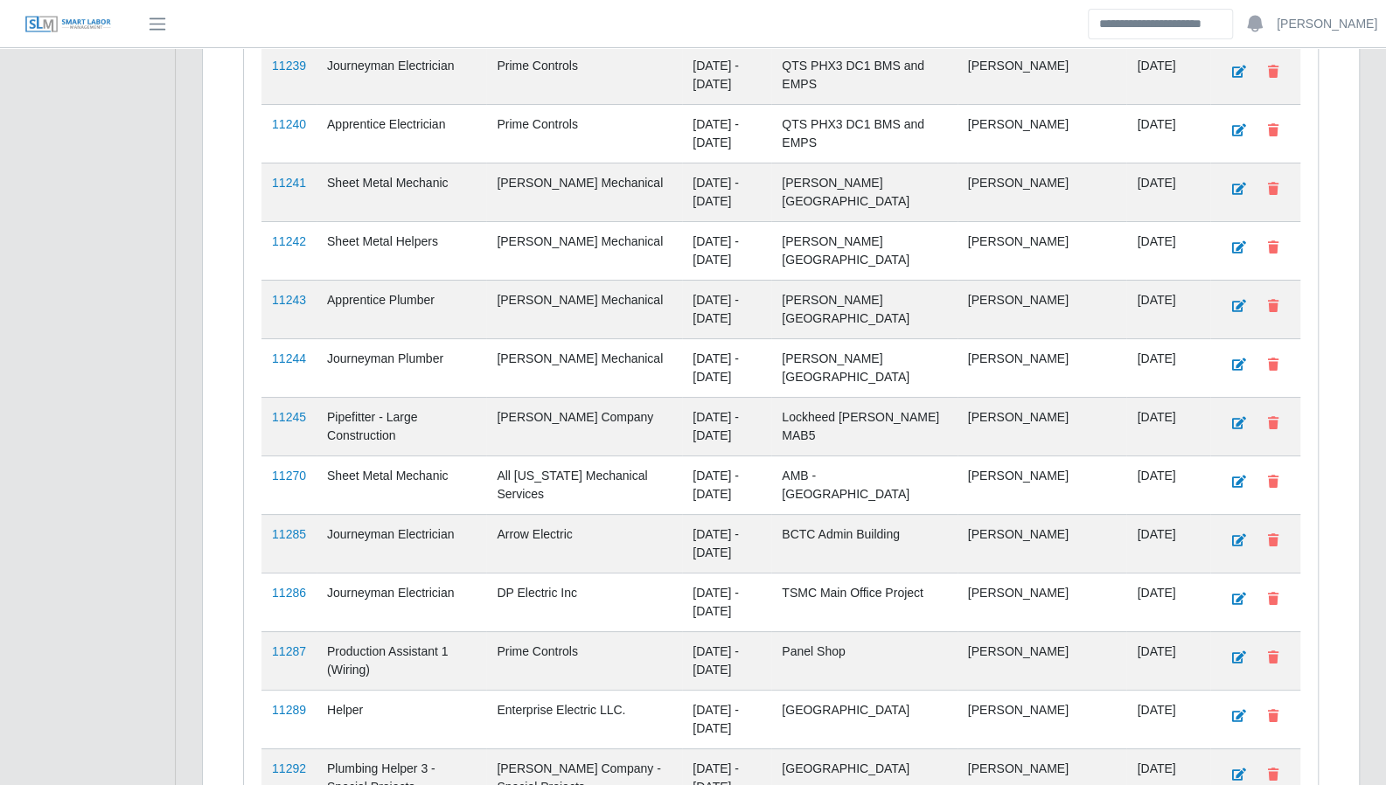
scroll to position [4332, 0]
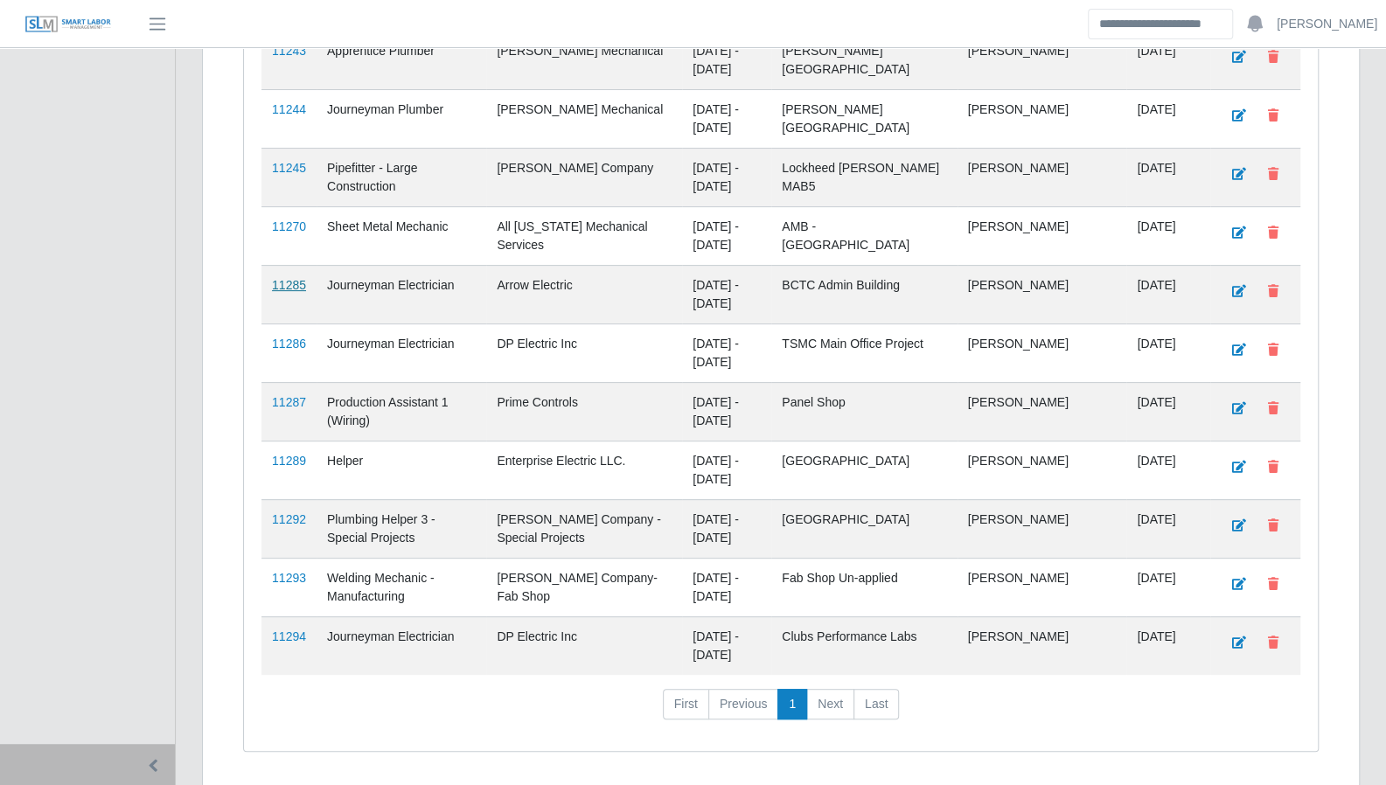
click at [292, 278] on link "11285" at bounding box center [289, 285] width 34 height 14
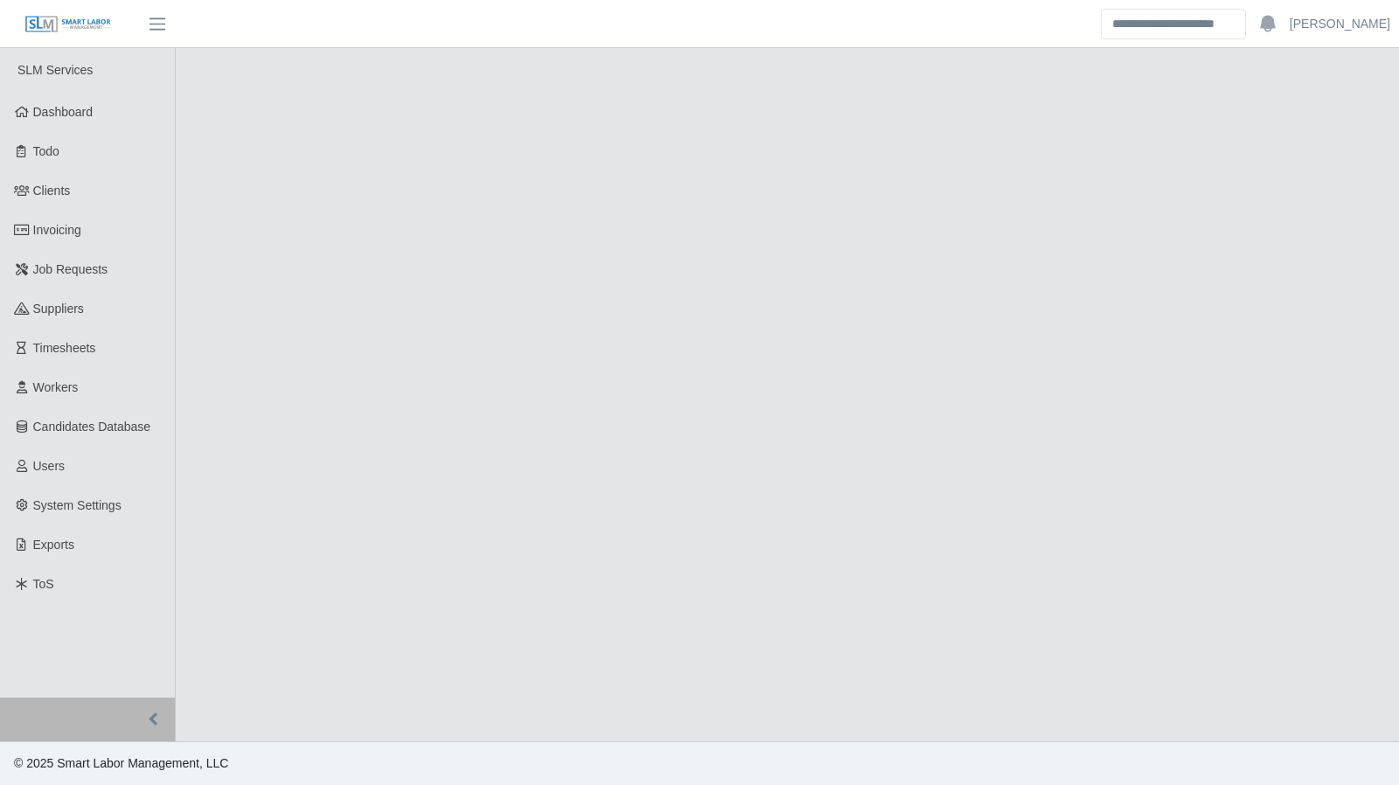
select select "****"
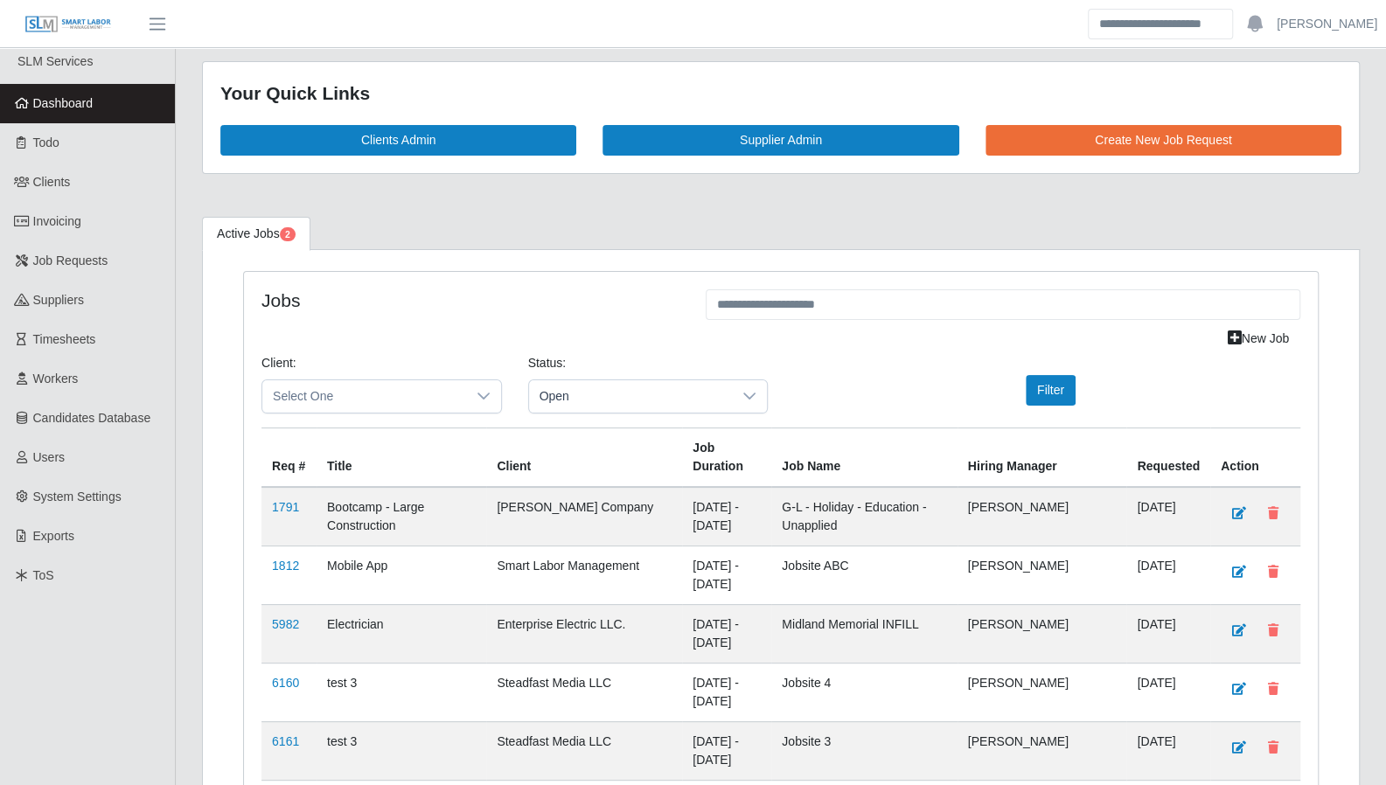
scroll to position [12, 0]
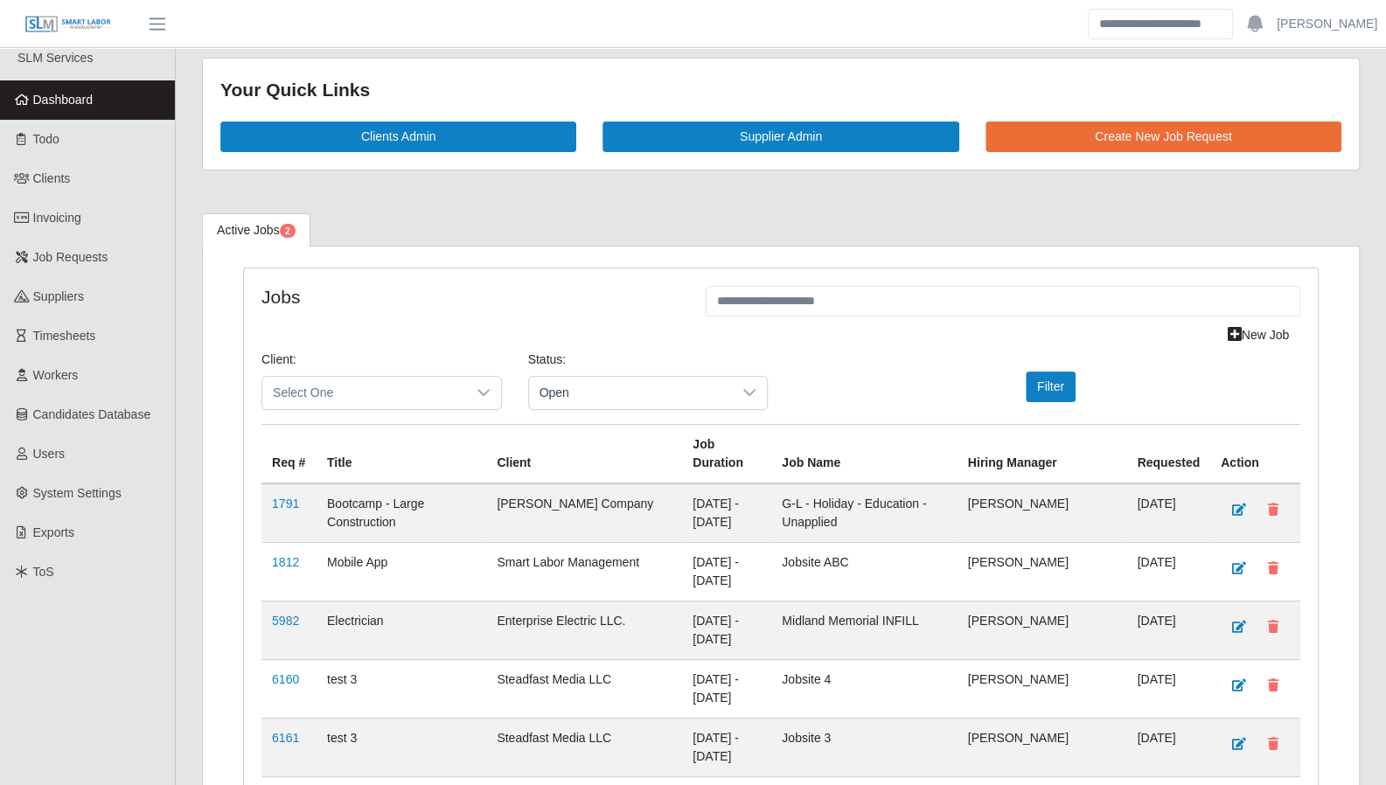
click at [75, 103] on span "Dashboard" at bounding box center [63, 100] width 60 height 14
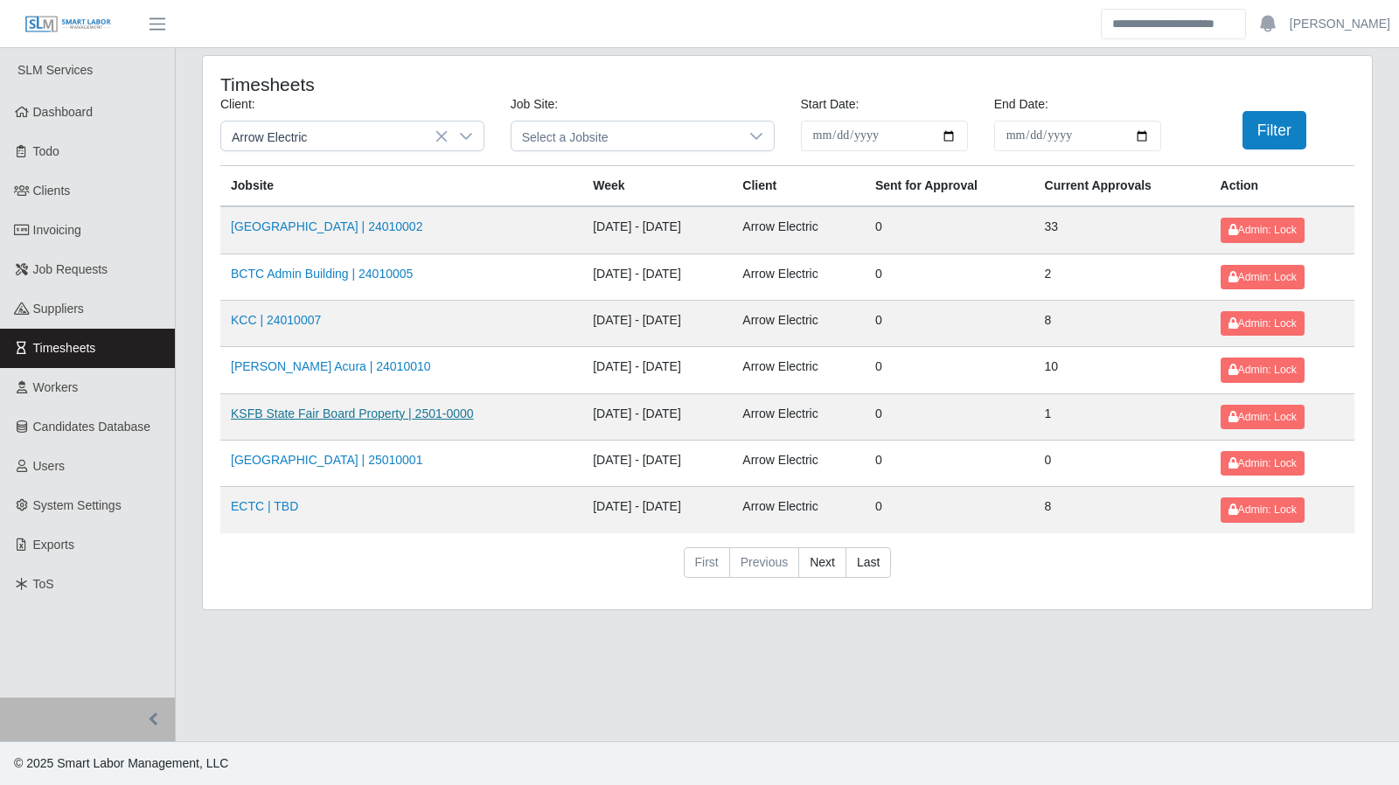
click at [362, 413] on link "KSFB State Fair Board Property | 2501-0000" at bounding box center [352, 414] width 243 height 14
click at [372, 463] on link "[GEOGRAPHIC_DATA] | 25010001" at bounding box center [327, 460] width 192 height 14
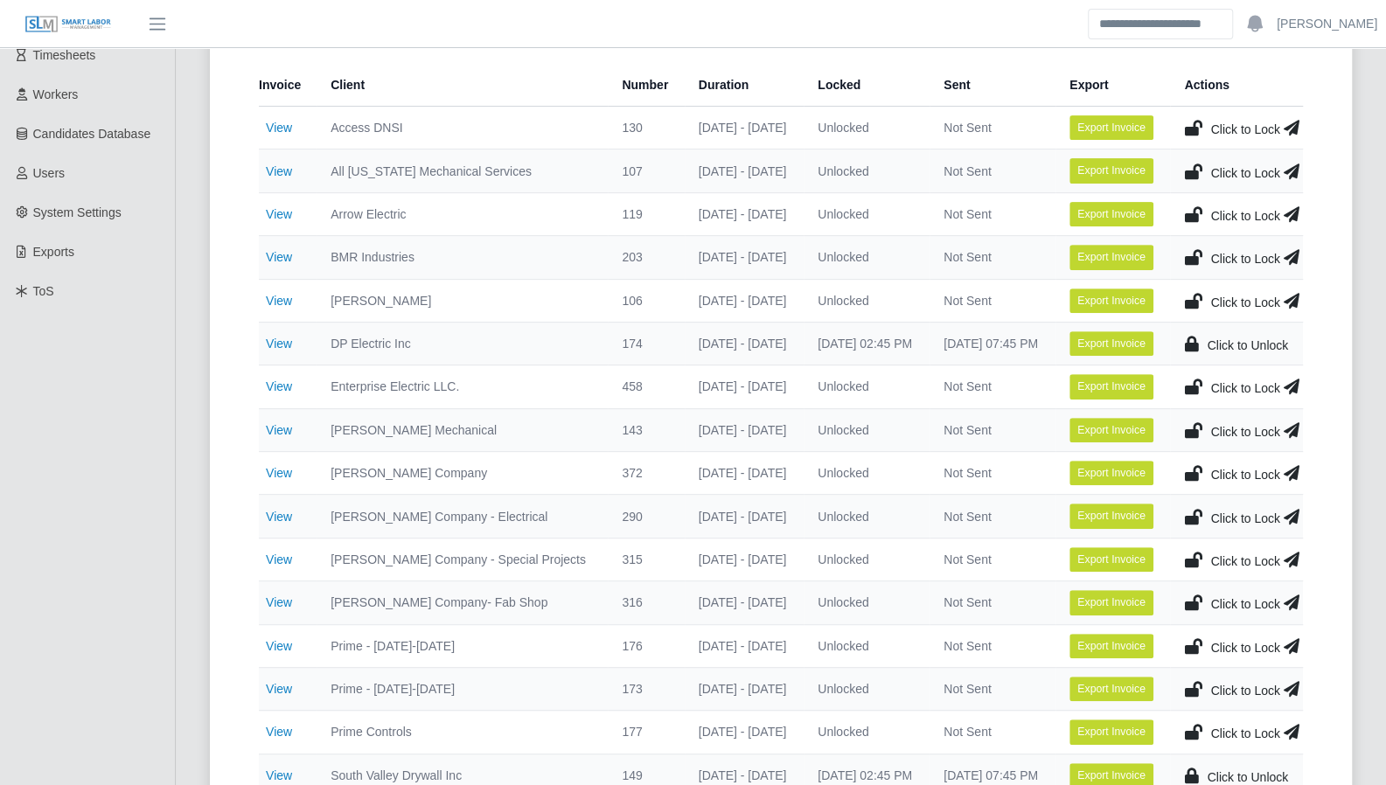
scroll to position [294, 0]
click at [270, 216] on link "View" at bounding box center [279, 213] width 26 height 14
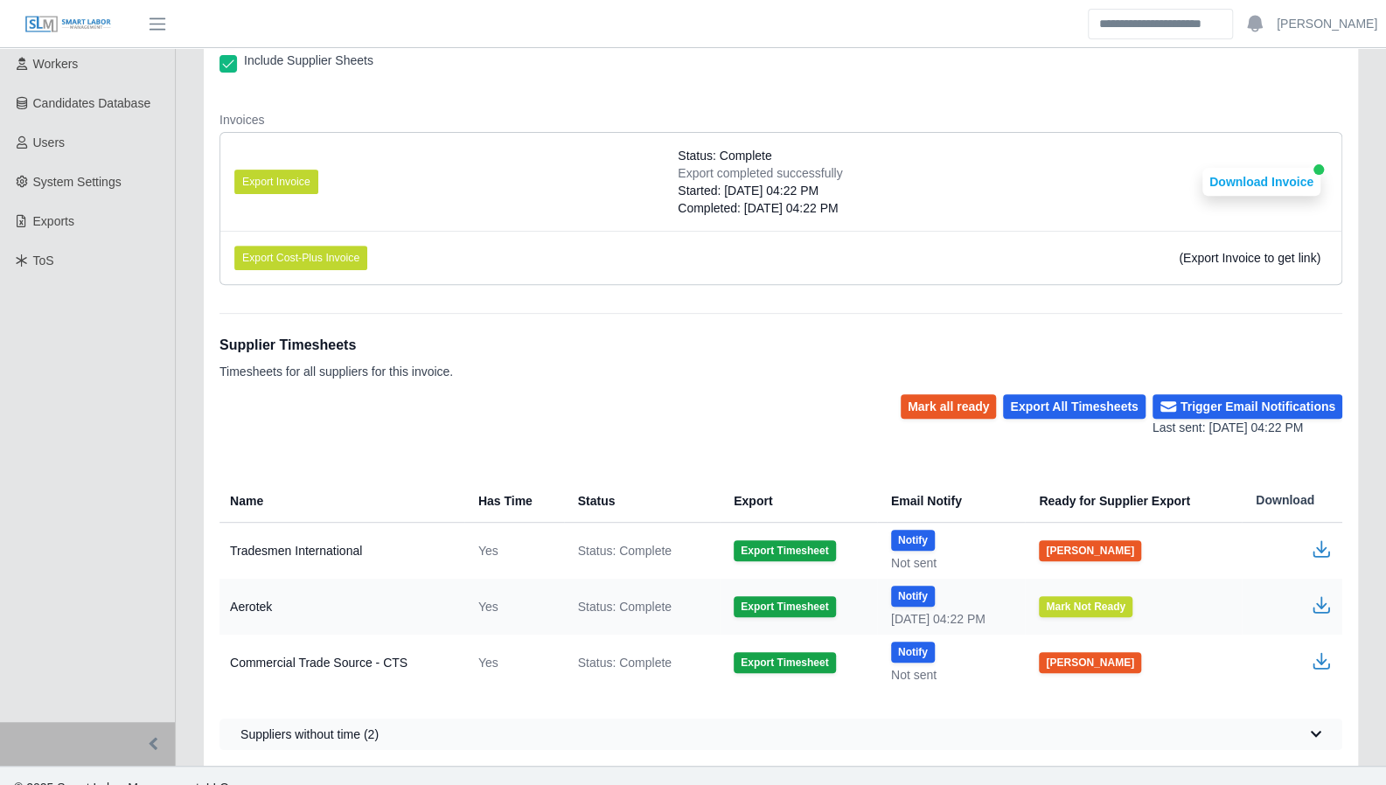
scroll to position [332, 0]
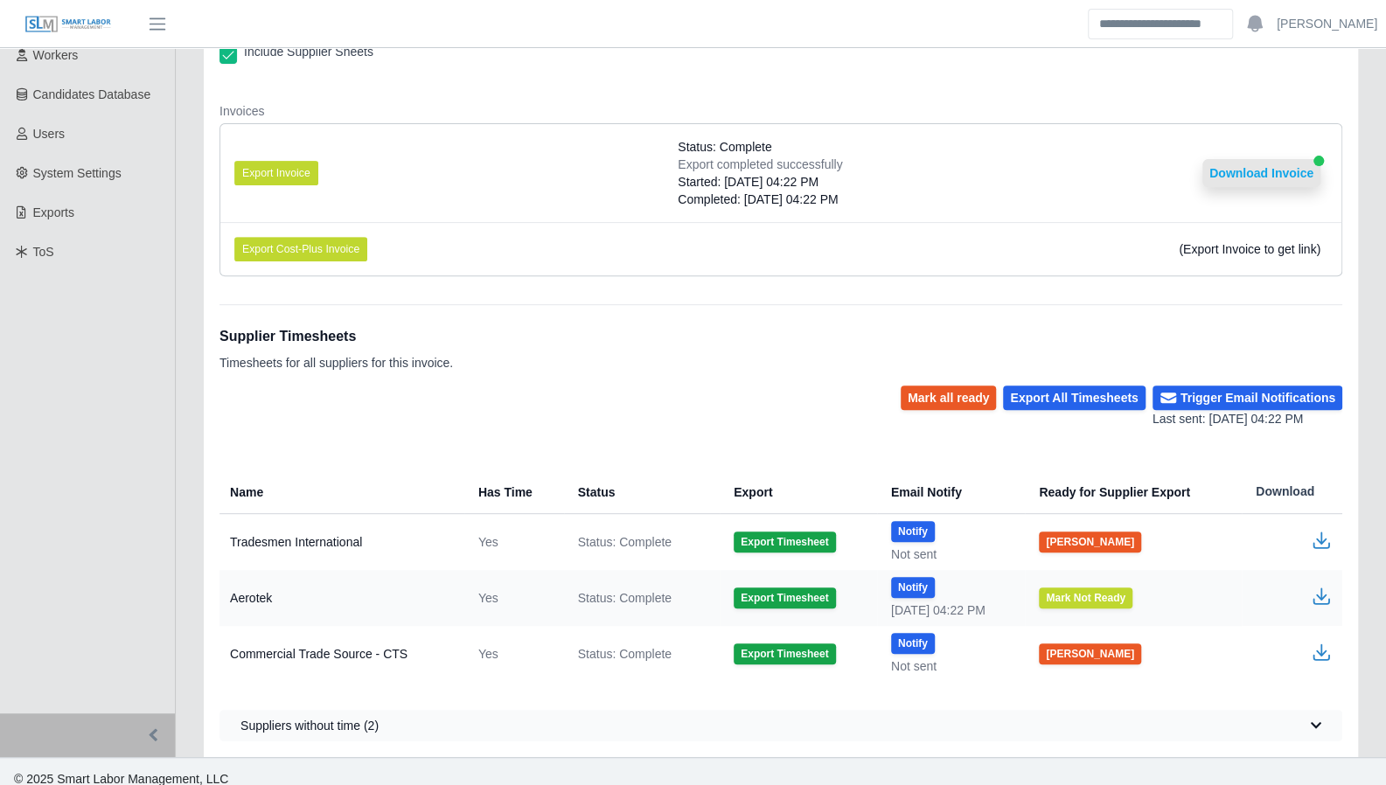
click at [1254, 171] on button "Download Invoice" at bounding box center [1261, 173] width 118 height 28
click at [1270, 165] on button "Download Invoice" at bounding box center [1261, 173] width 118 height 28
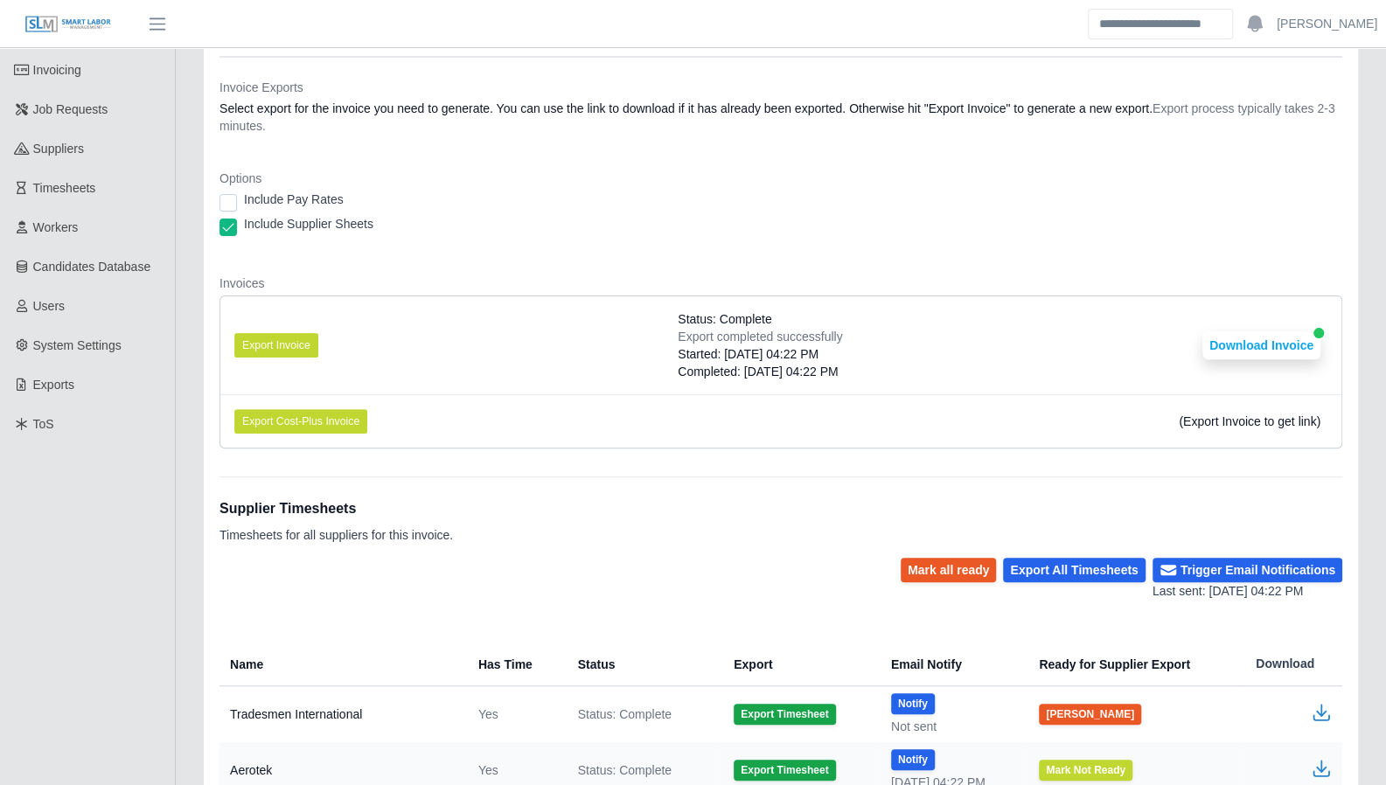
scroll to position [159, 0]
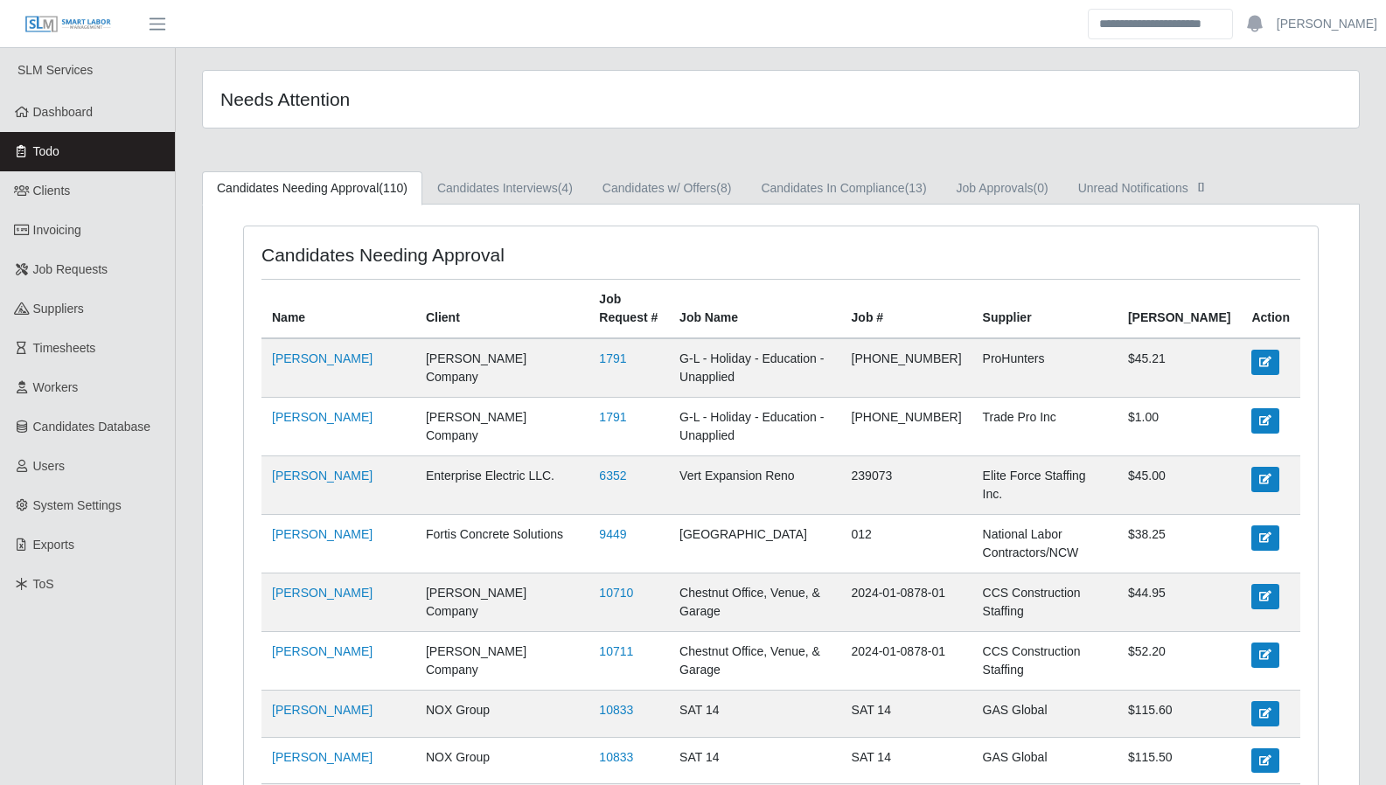
scroll to position [4724, 0]
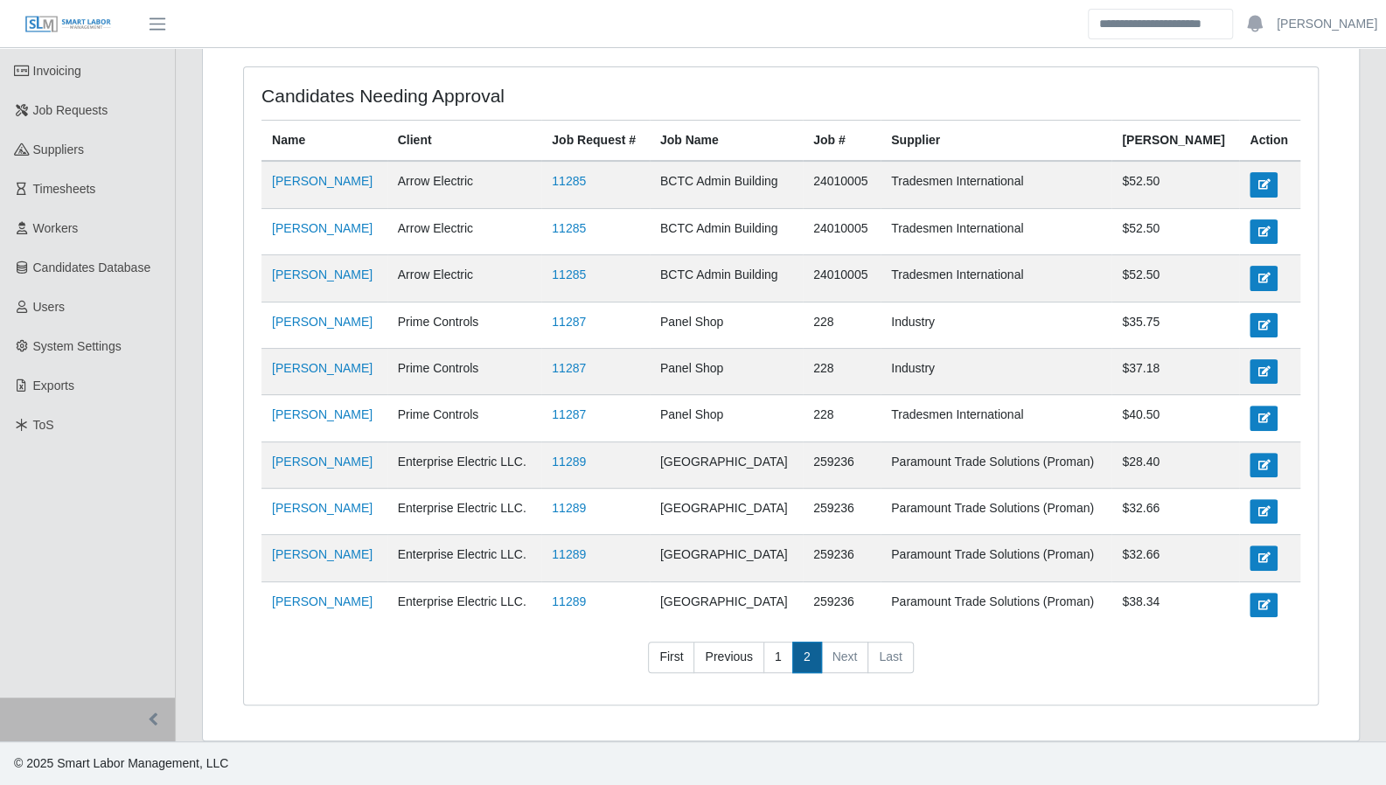
scroll to position [147, 0]
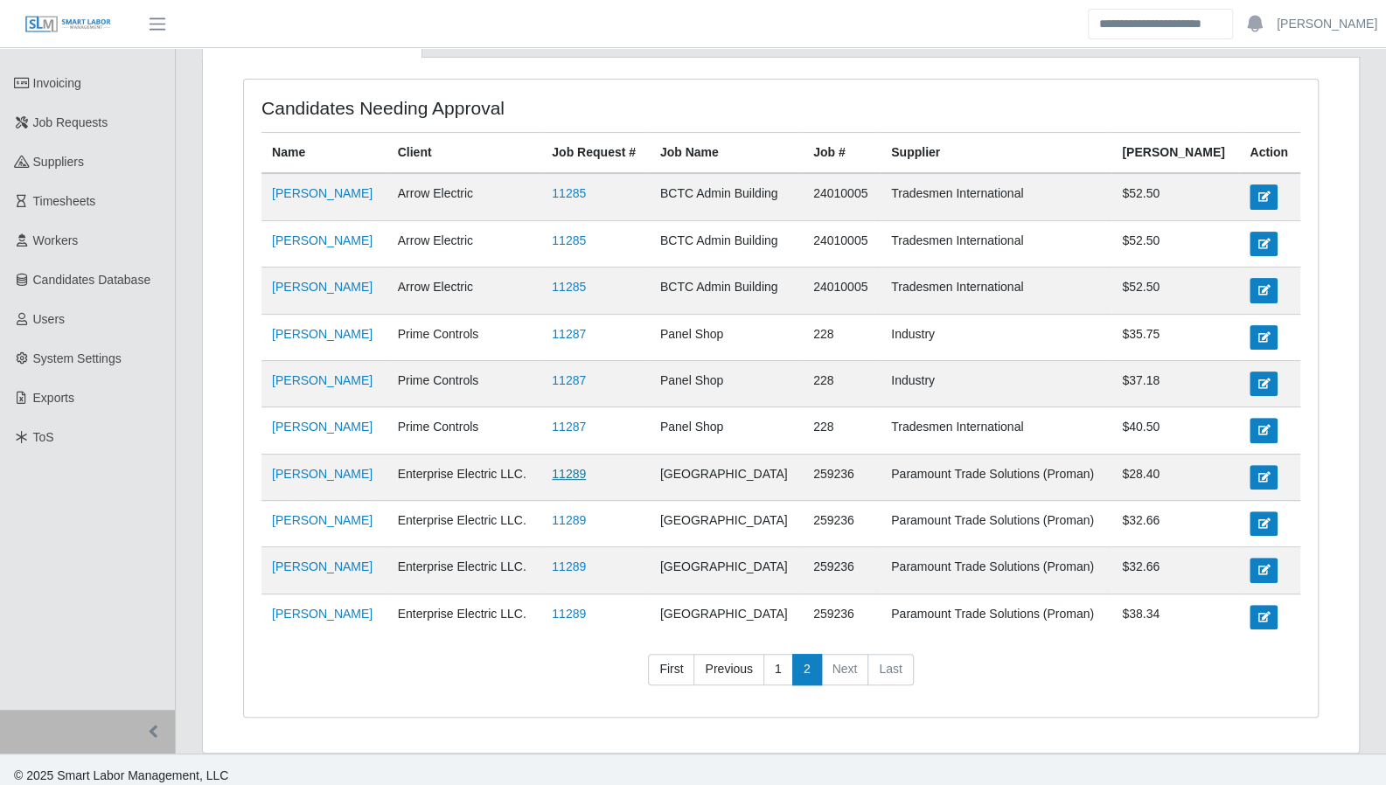
click at [586, 468] on link "11289" at bounding box center [569, 474] width 34 height 14
click at [582, 420] on link "11287" at bounding box center [569, 427] width 34 height 14
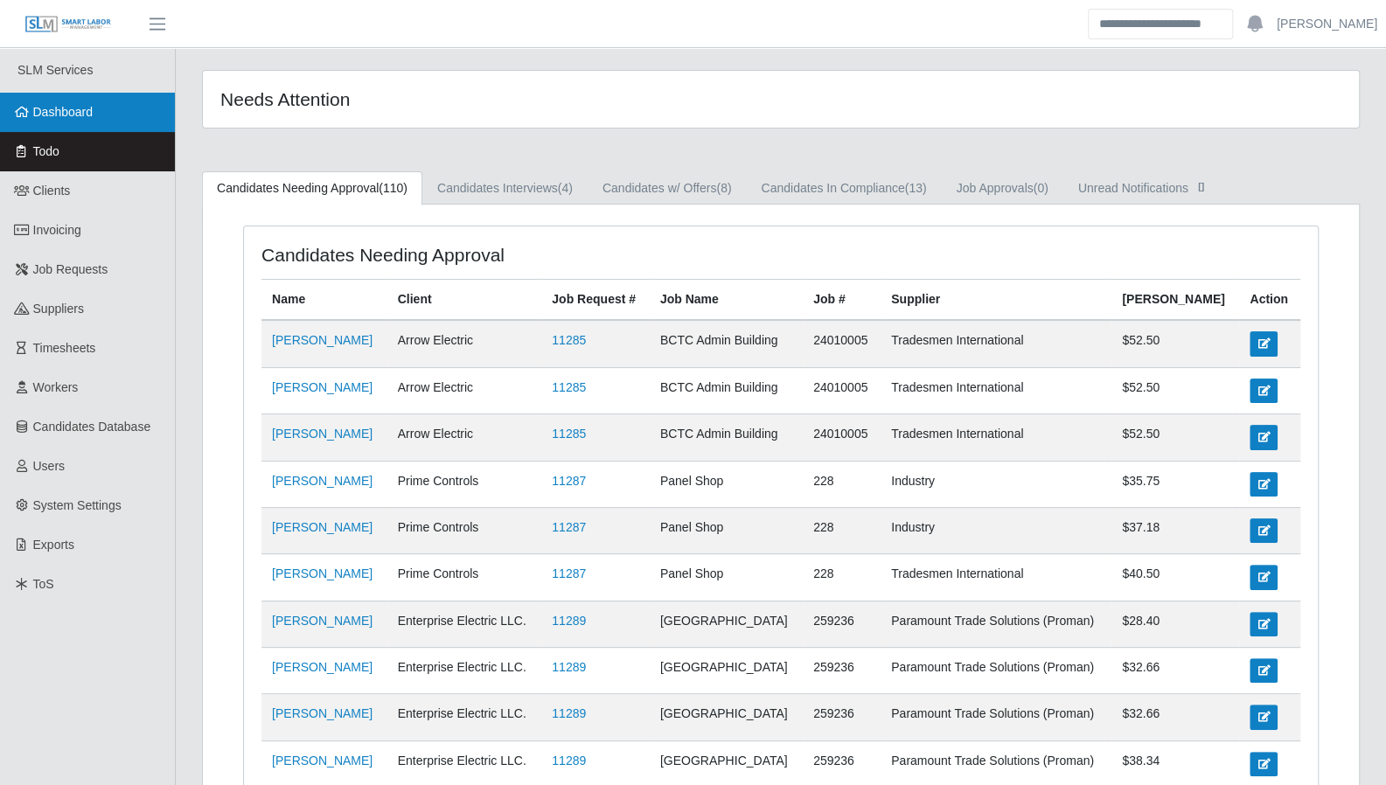
click at [101, 126] on link "Dashboard" at bounding box center [87, 112] width 175 height 39
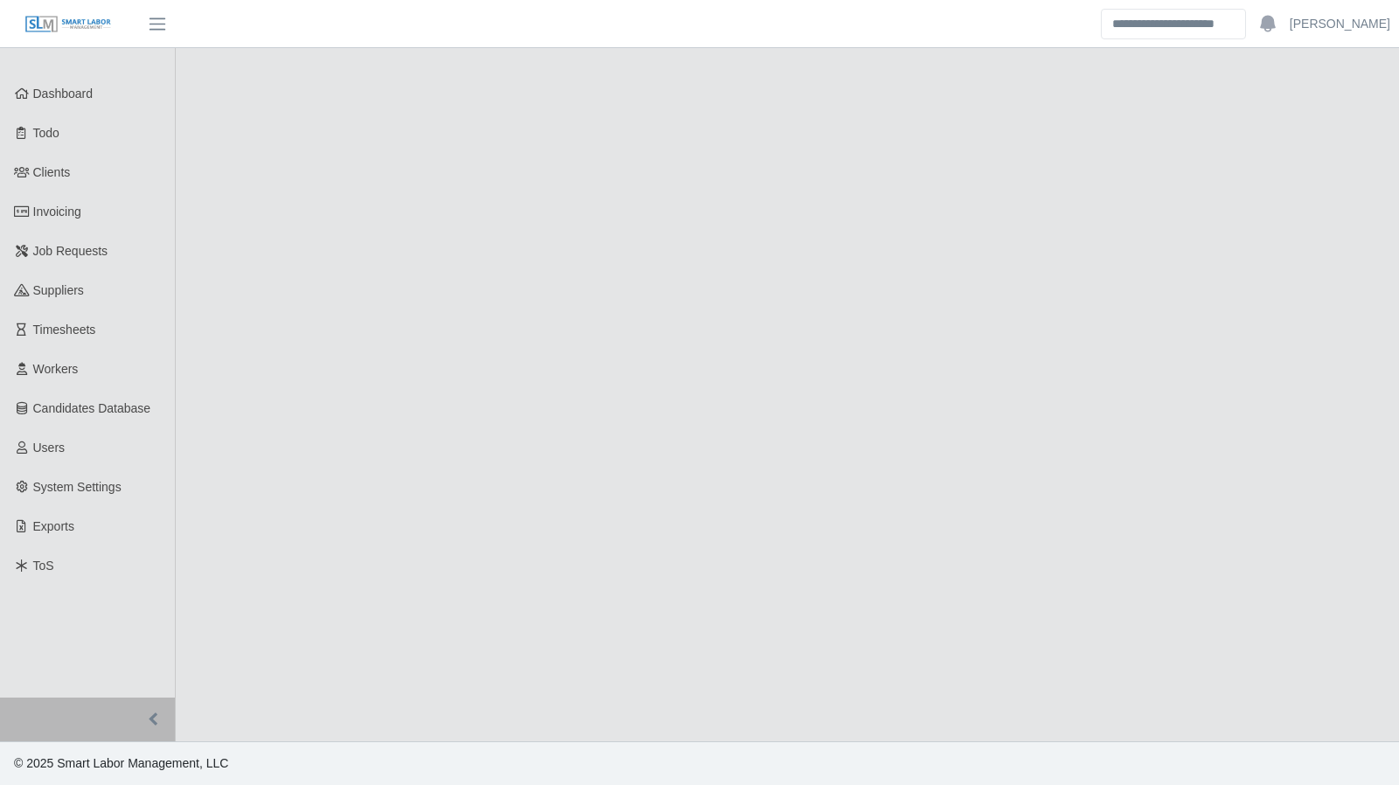
select select "****"
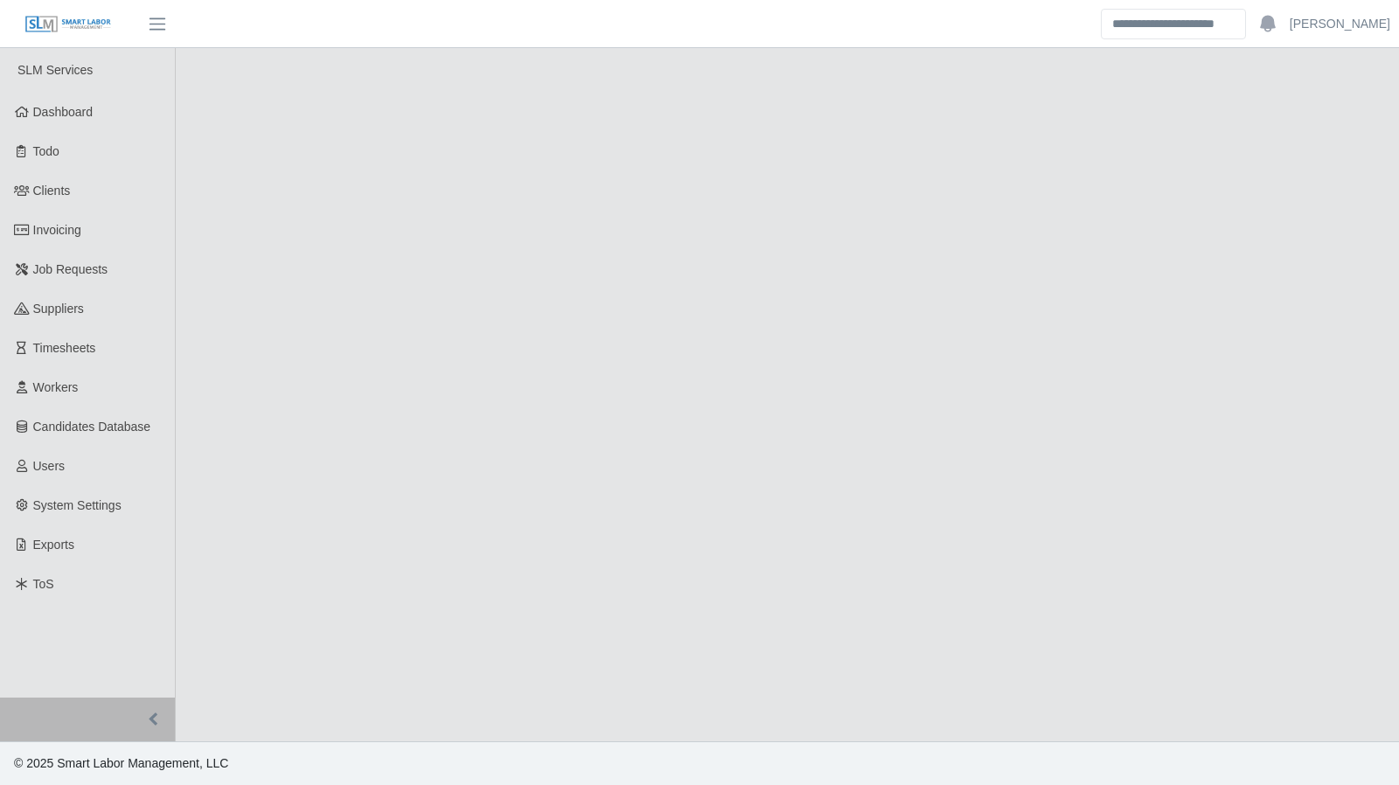
select select "****"
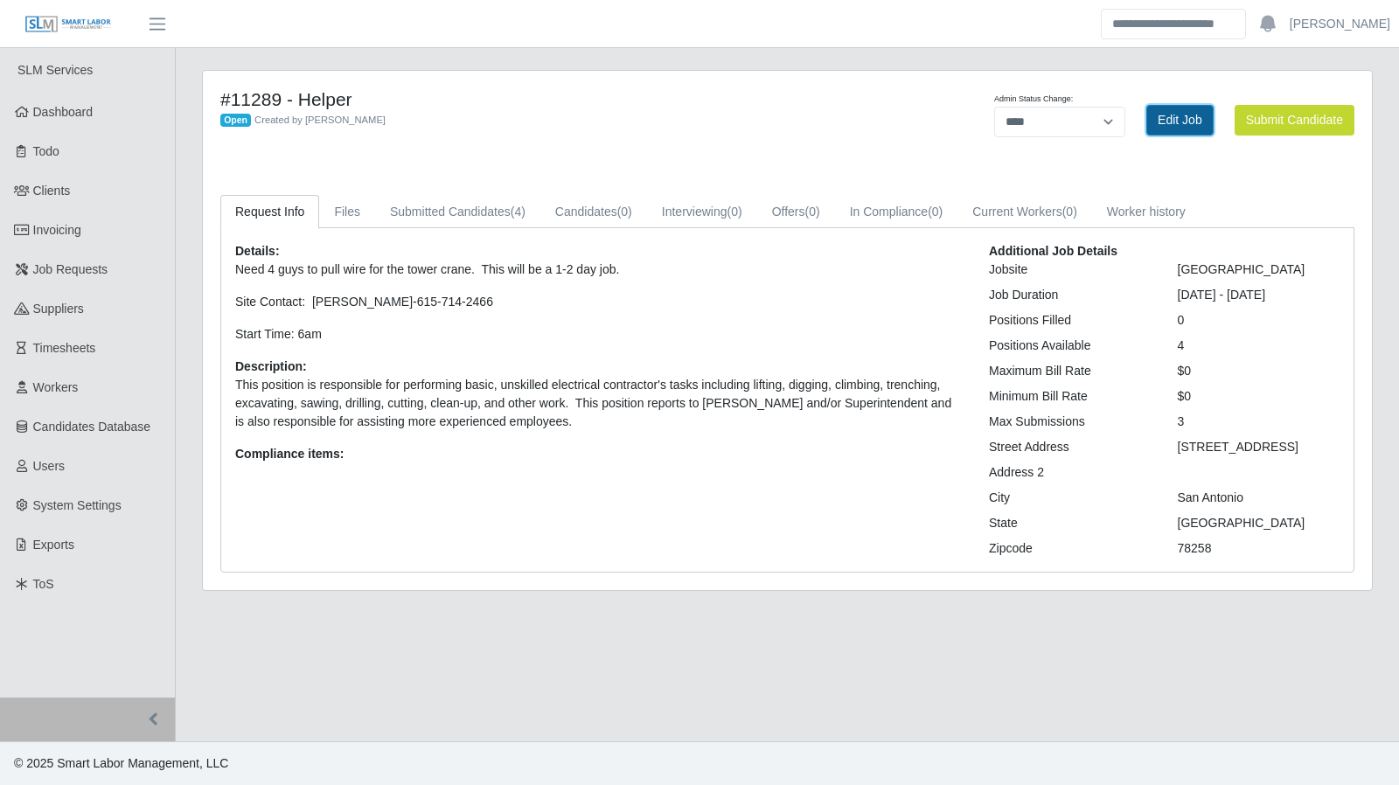
click at [1179, 124] on link "Edit Job" at bounding box center [1179, 120] width 67 height 31
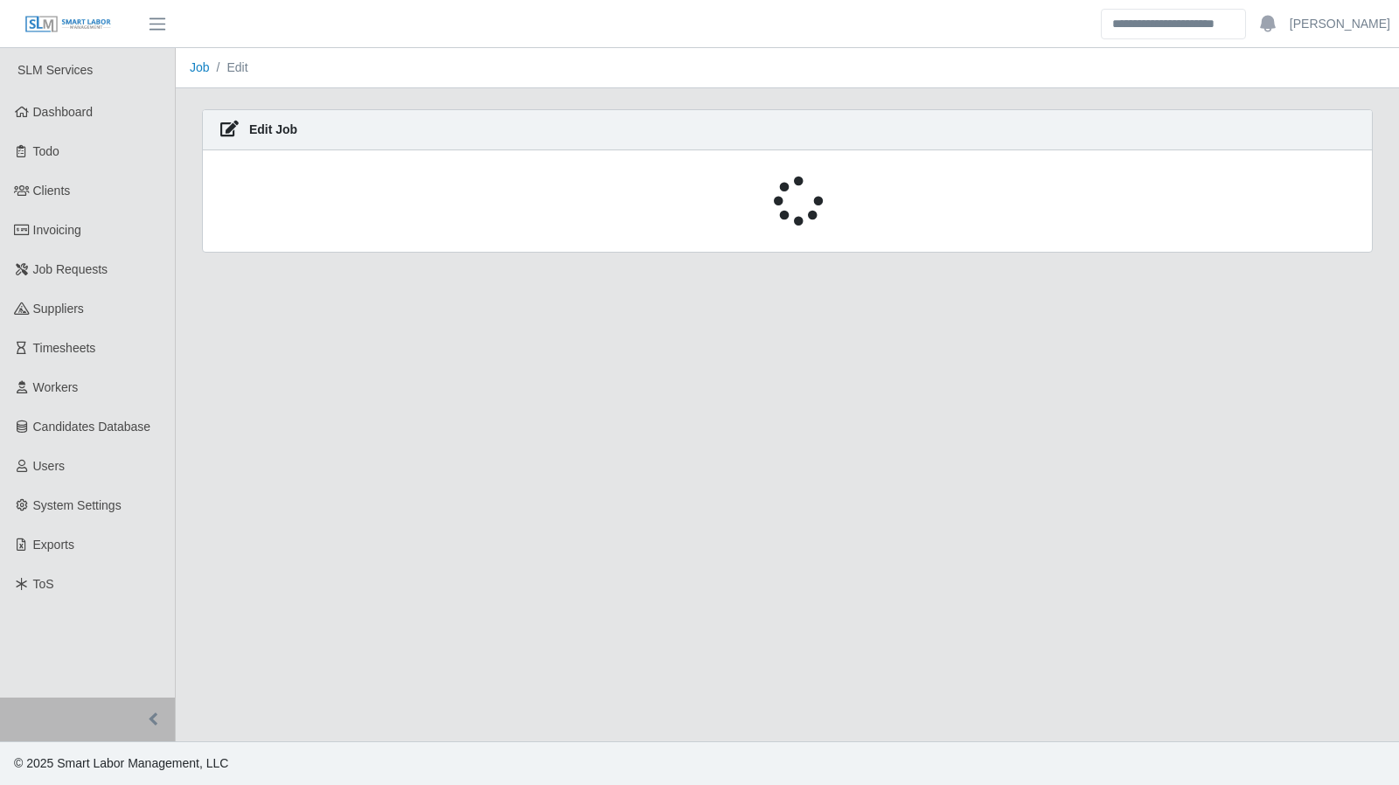
select select "****"
select select "**"
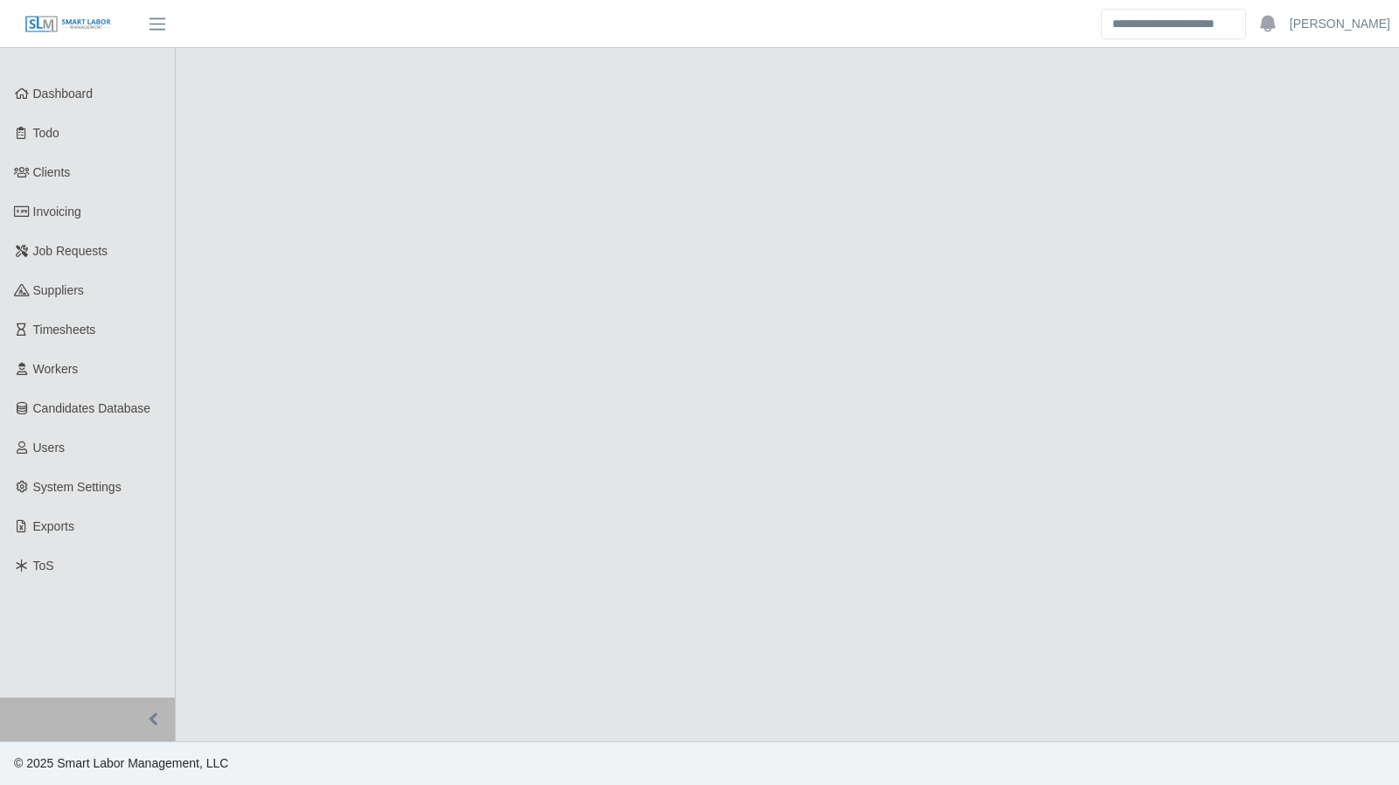
select select "****"
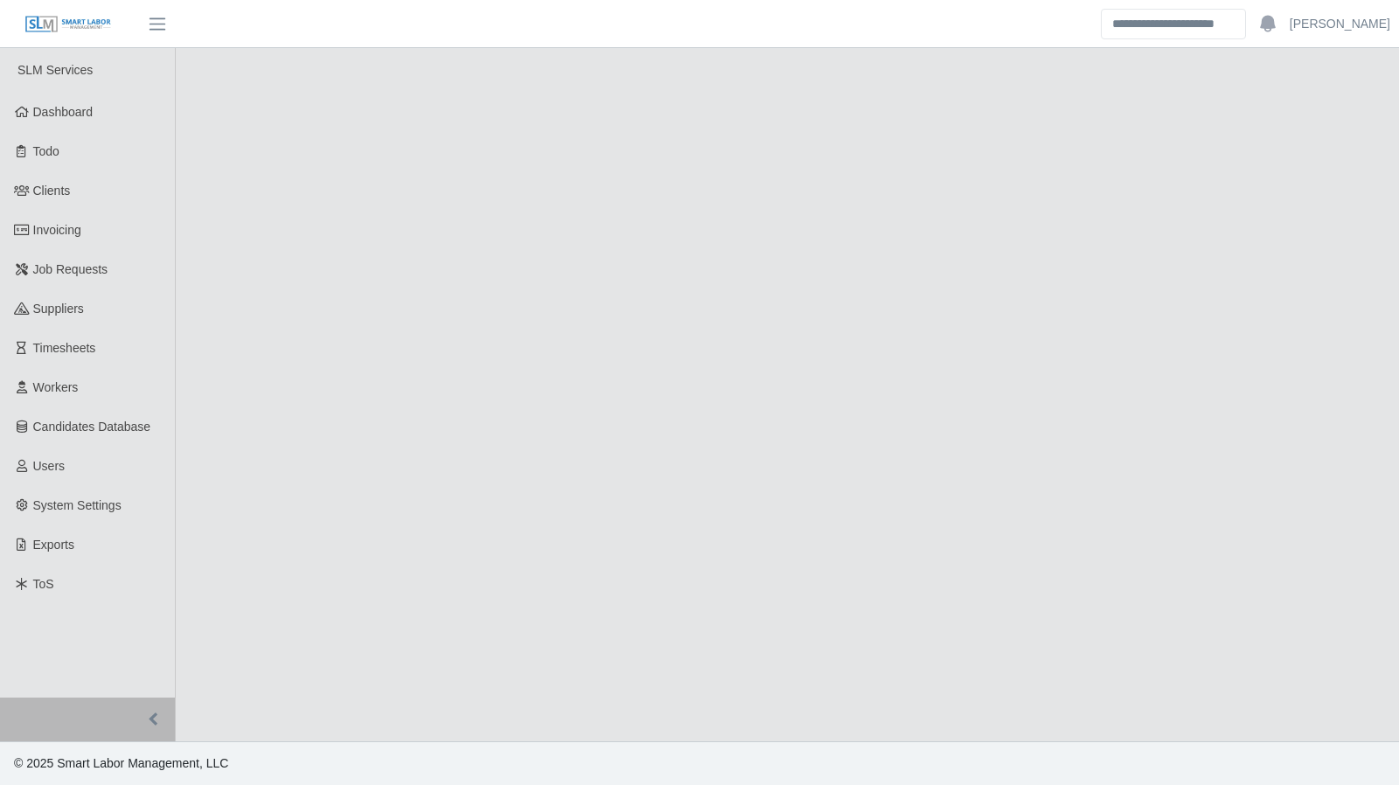
select select "****"
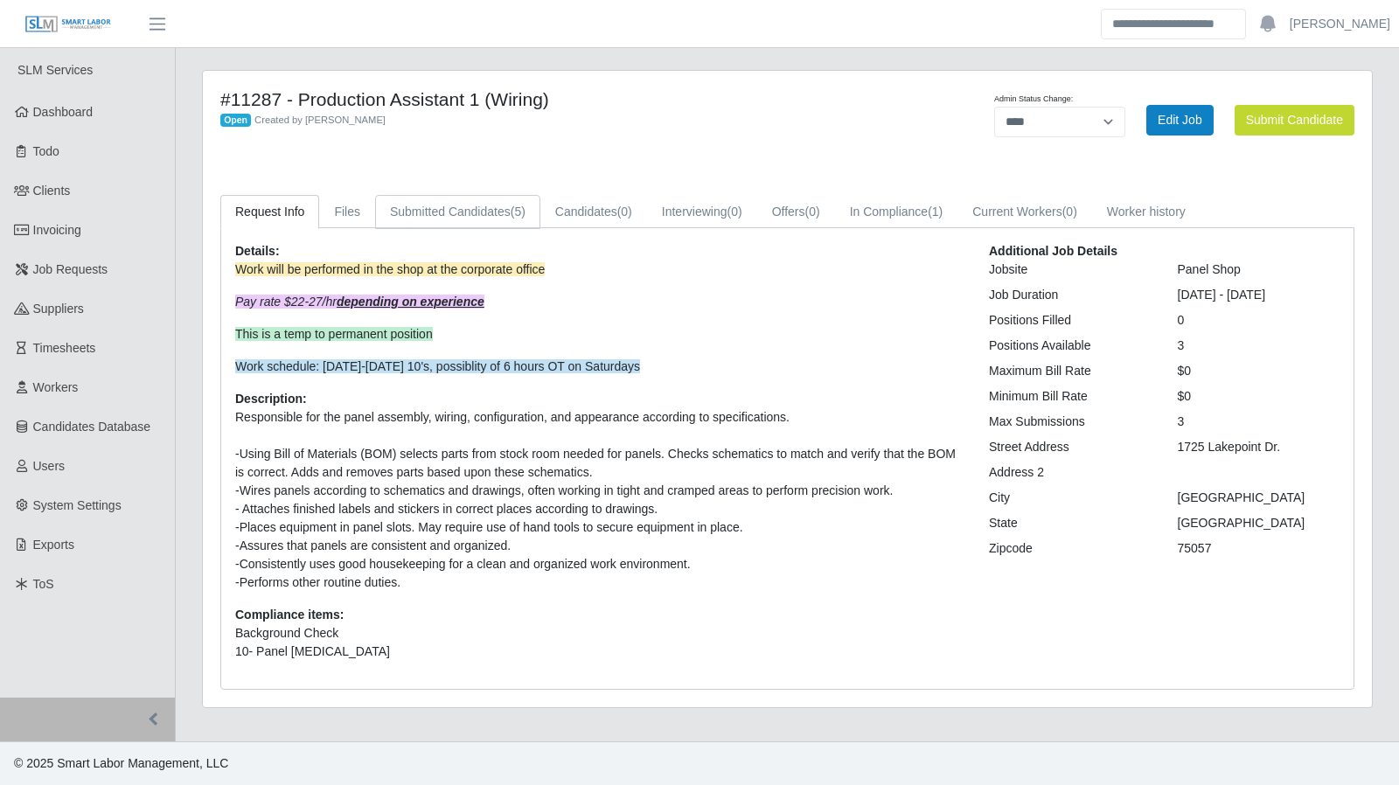
click at [488, 216] on link "Submitted Candidates (5)" at bounding box center [457, 212] width 165 height 34
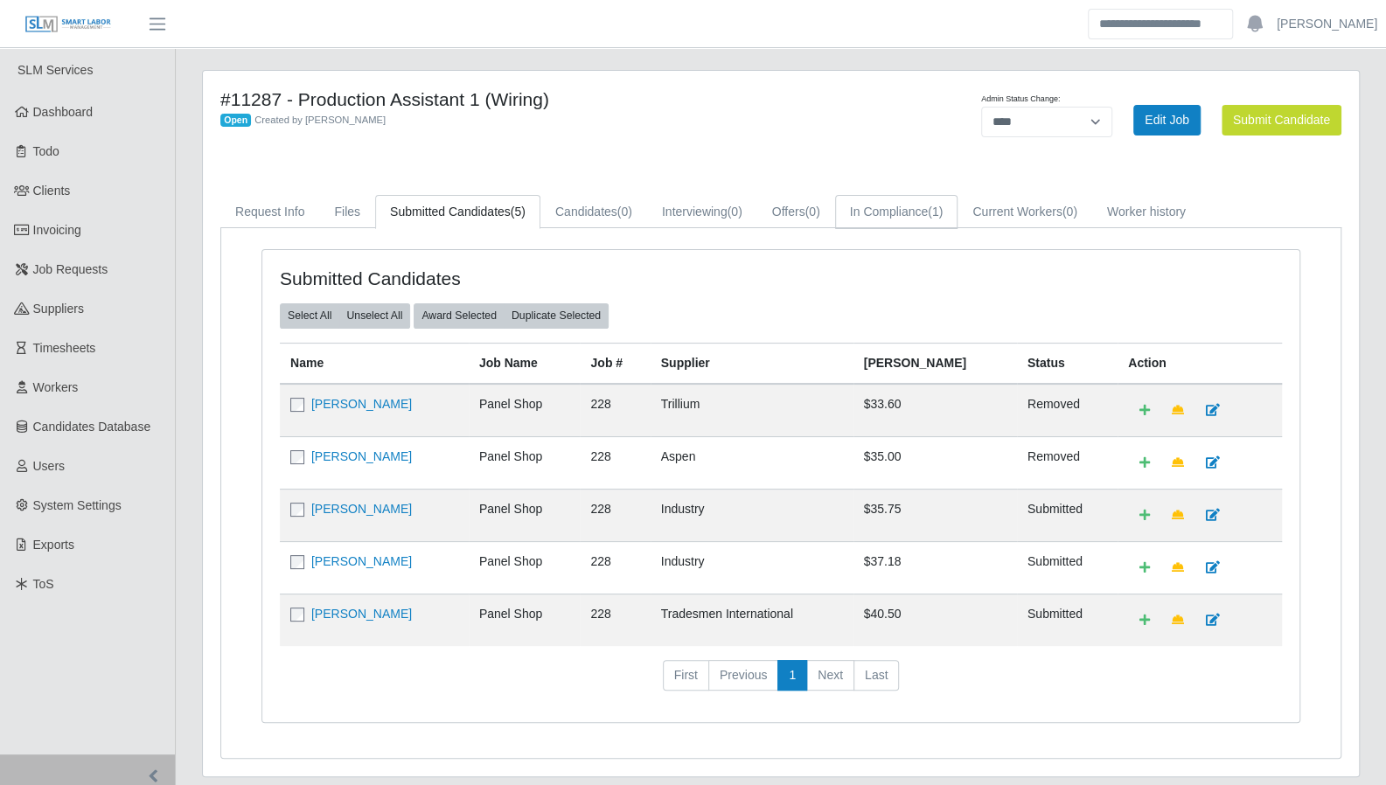
click at [904, 218] on link "In Compliance (1)" at bounding box center [896, 212] width 123 height 34
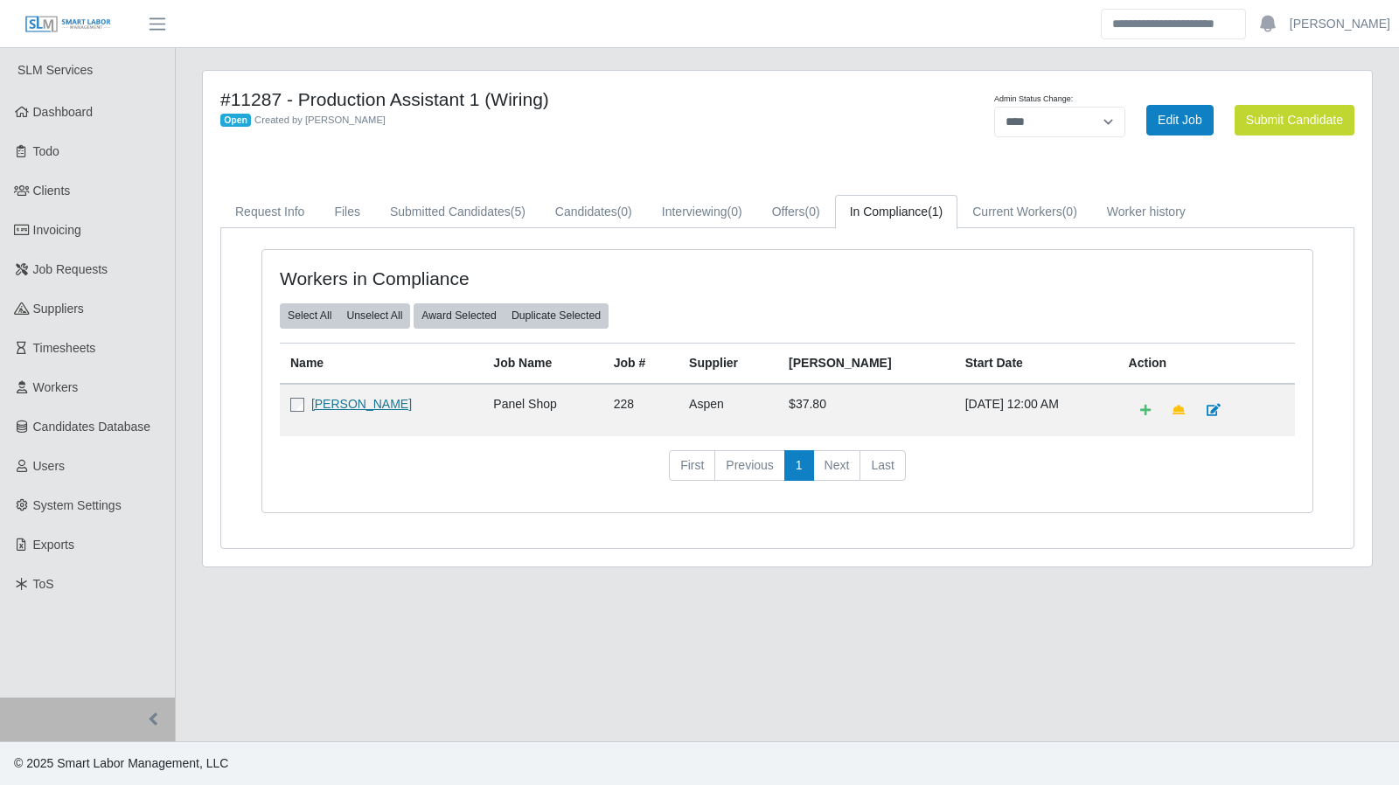
click at [347, 403] on link "Tony Russell" at bounding box center [361, 404] width 101 height 14
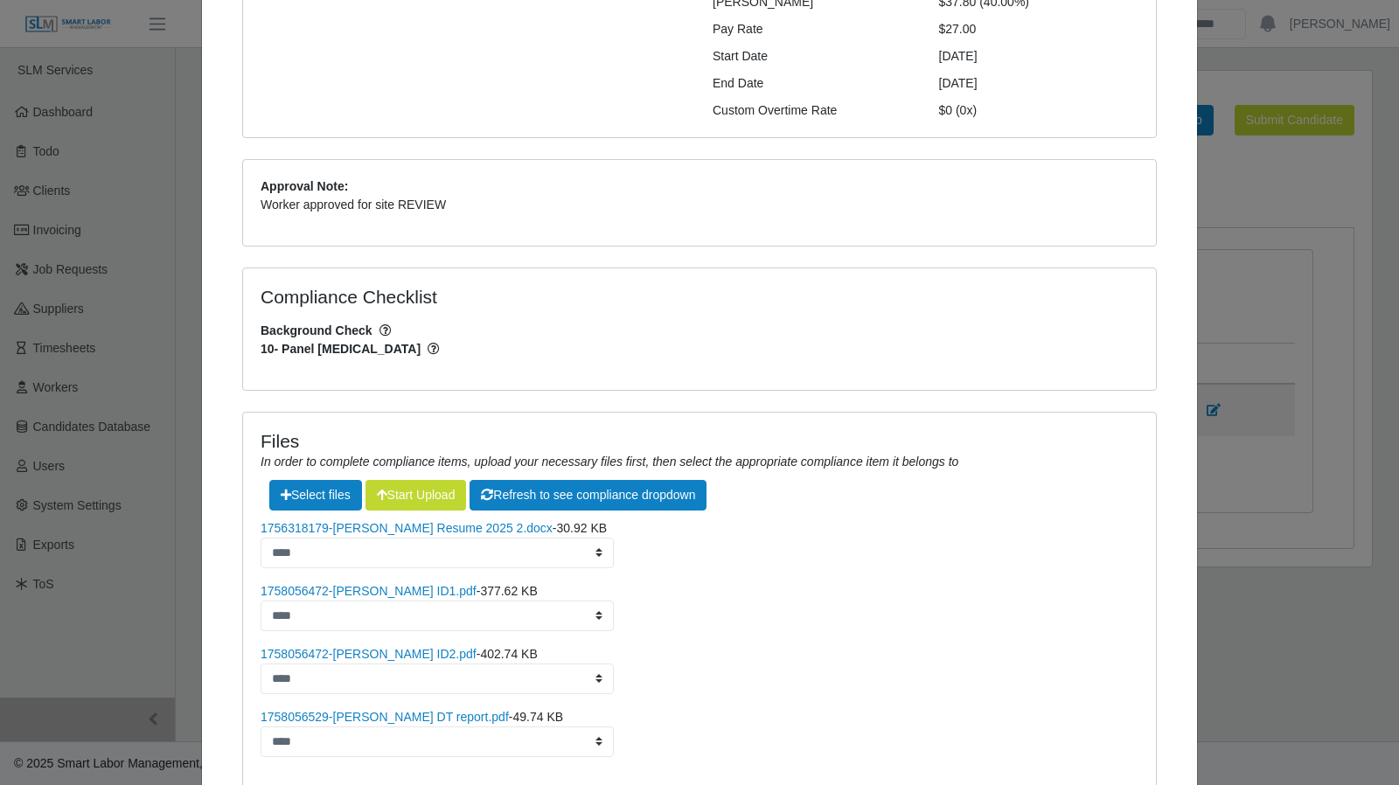
scroll to position [400, 0]
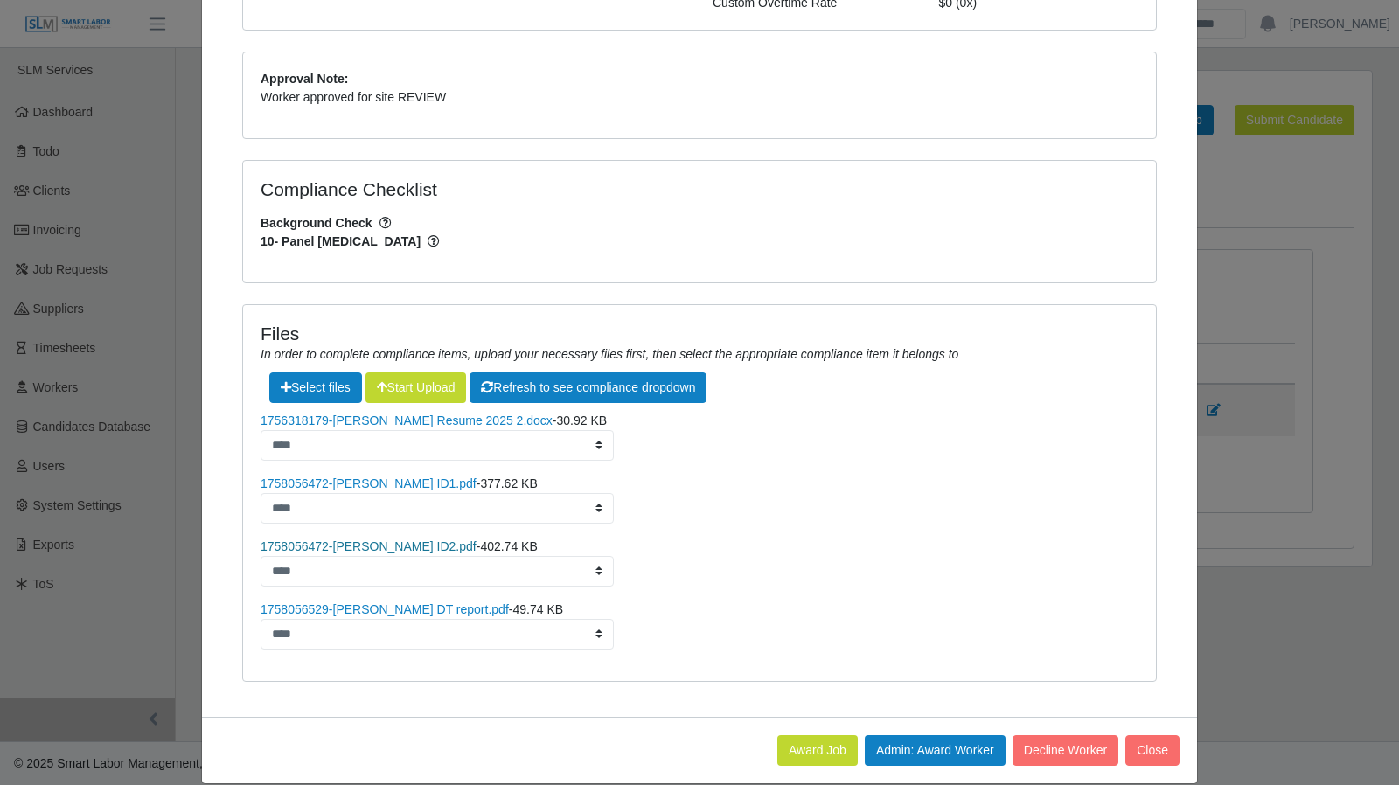
click at [414, 540] on link "1758056472-Tony Russell ID2.pdf" at bounding box center [369, 547] width 216 height 14
click at [1155, 735] on button "Close" at bounding box center [1152, 750] width 54 height 31
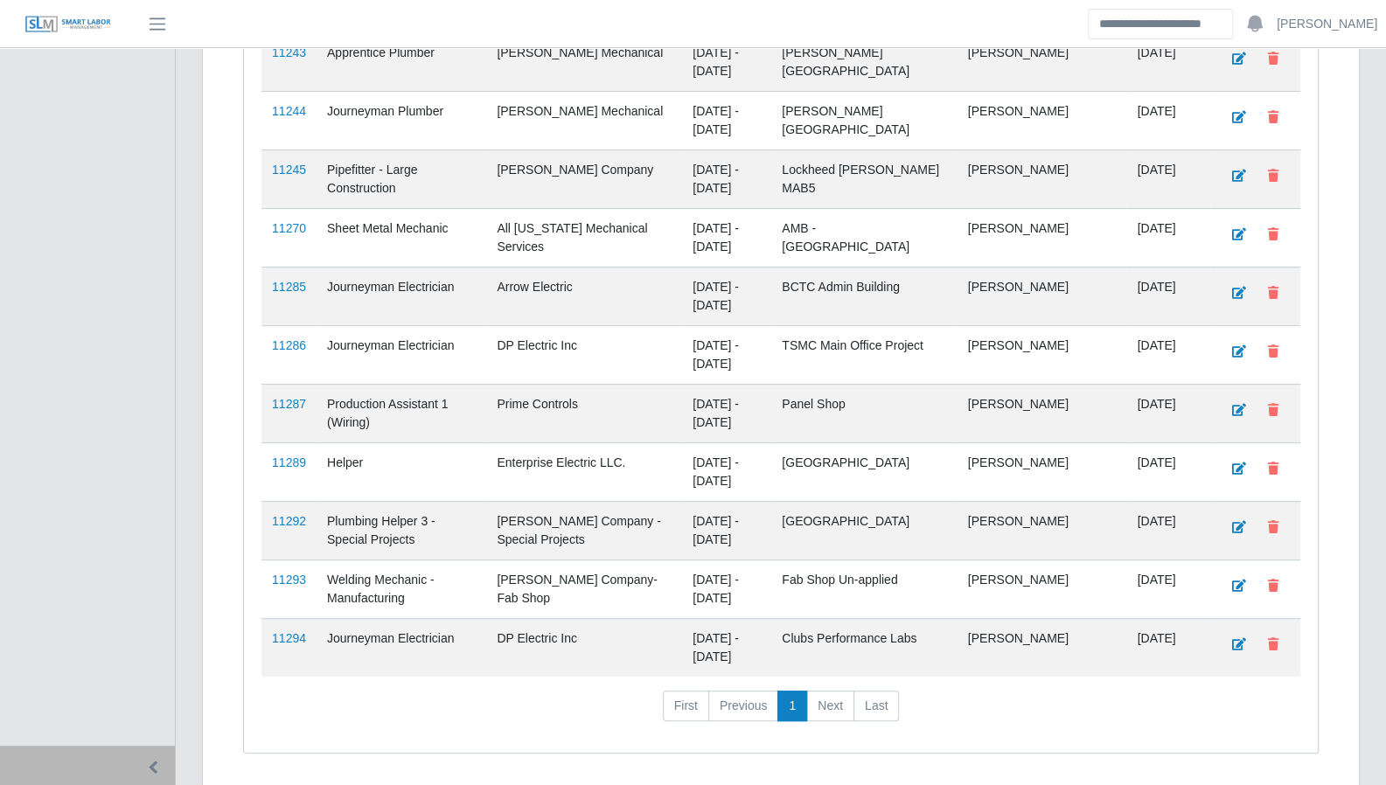
scroll to position [4330, 0]
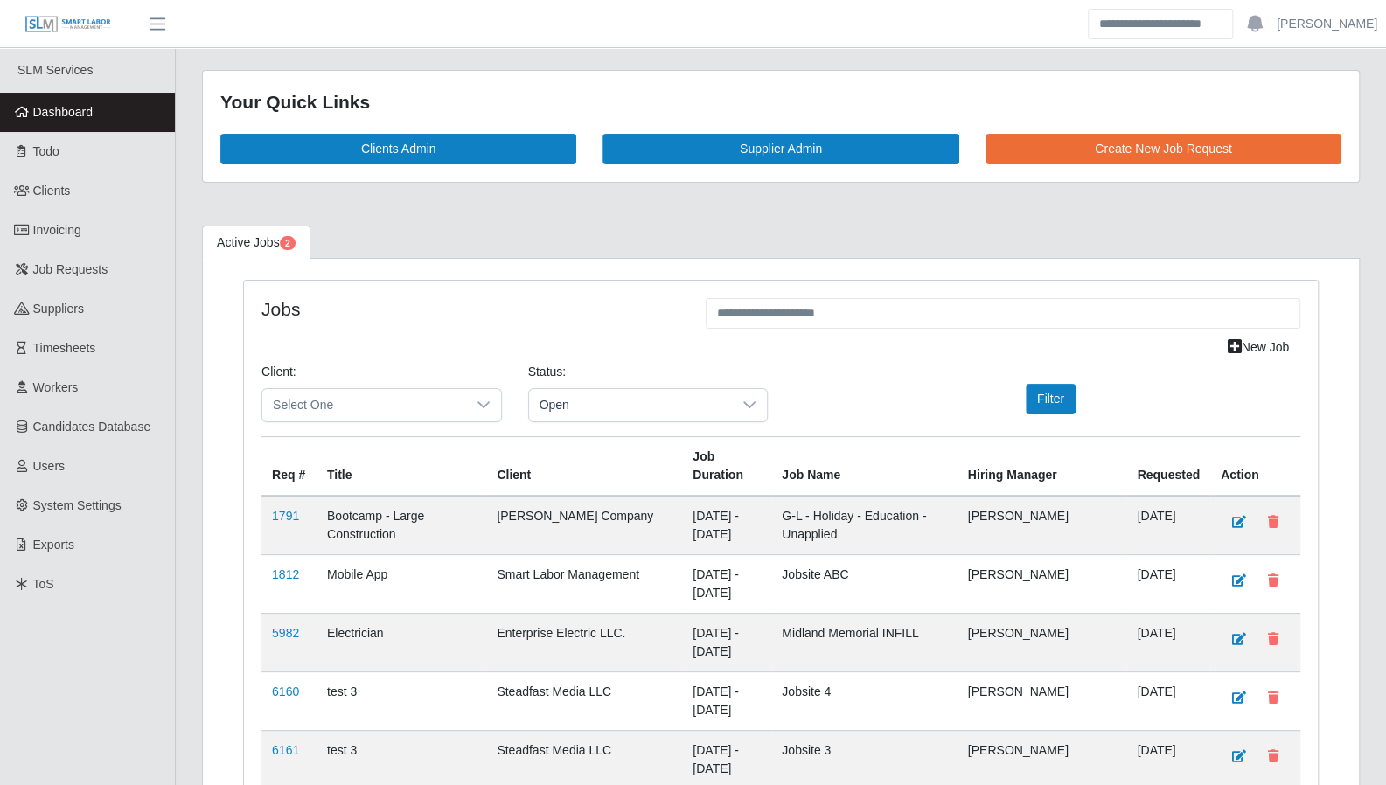
click at [77, 109] on span "Dashboard" at bounding box center [63, 112] width 60 height 14
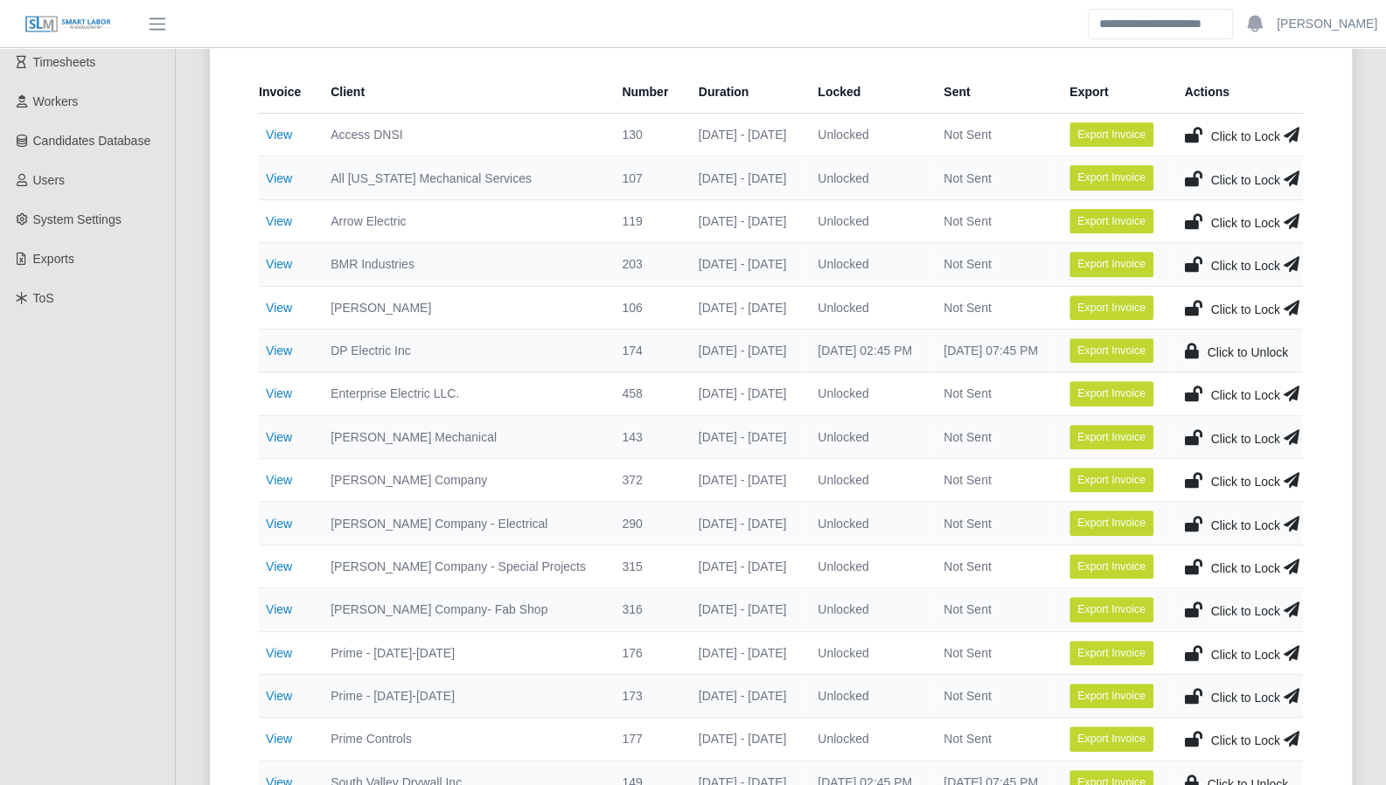
scroll to position [287, 0]
click at [275, 305] on link "View" at bounding box center [279, 307] width 26 height 14
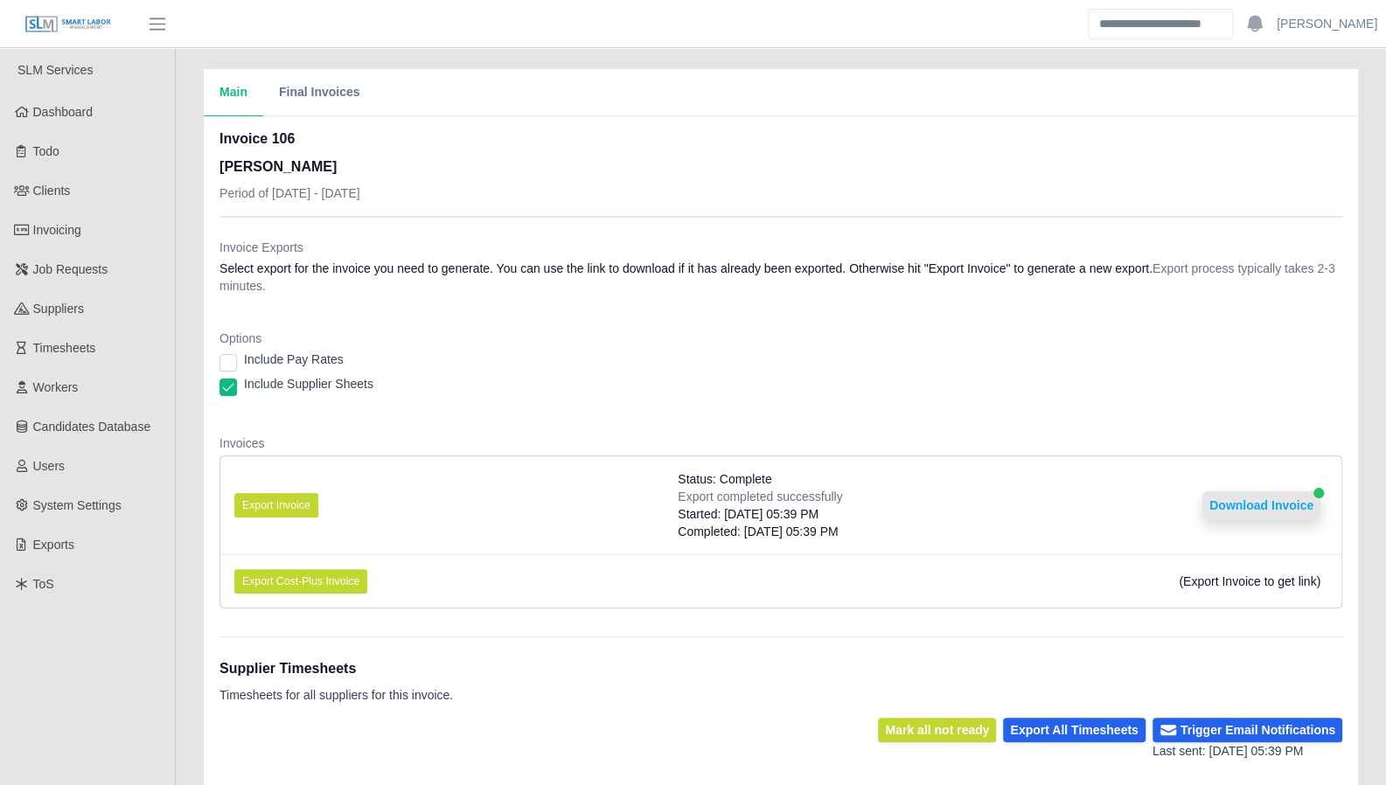
click at [1283, 494] on button "Download Invoice" at bounding box center [1261, 505] width 118 height 28
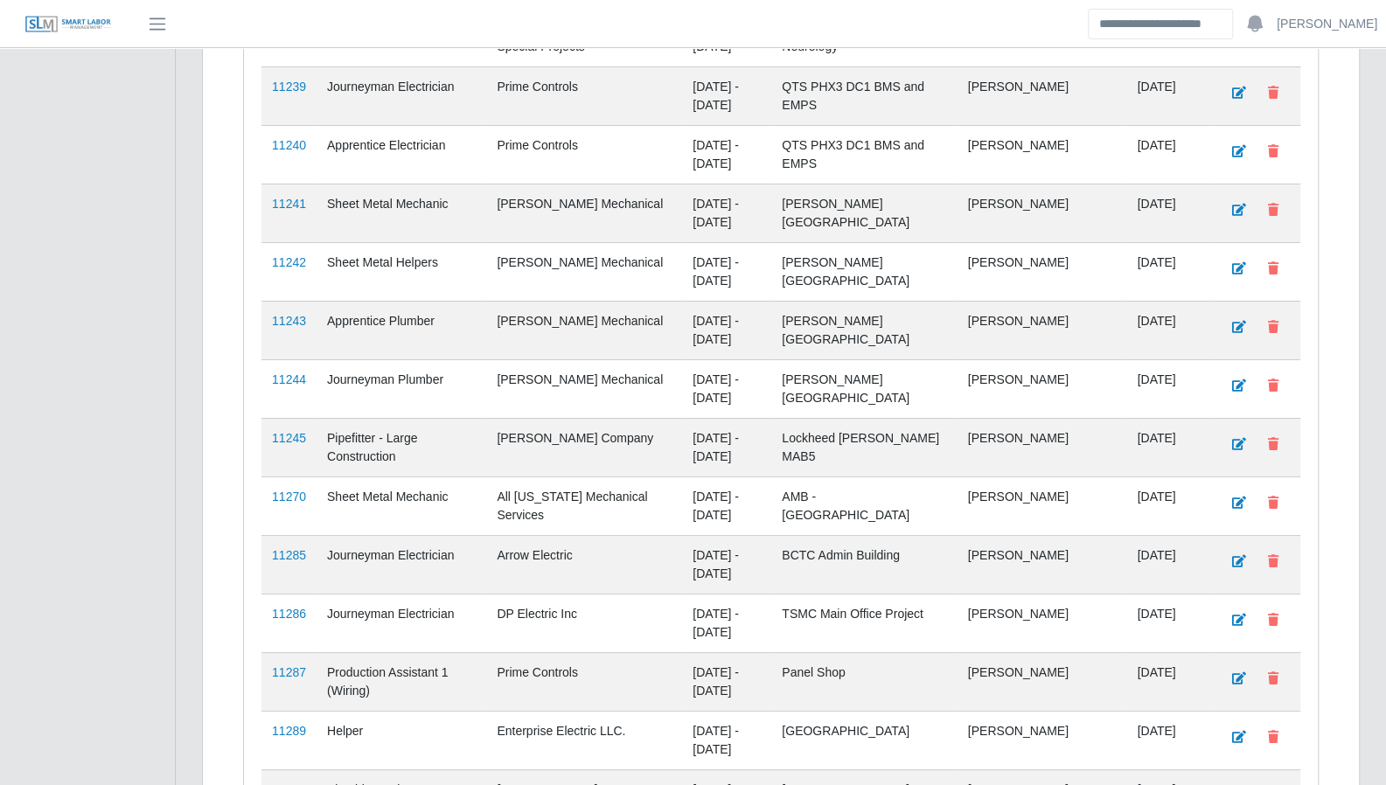
scroll to position [4332, 0]
